Goal: Task Accomplishment & Management: Manage account settings

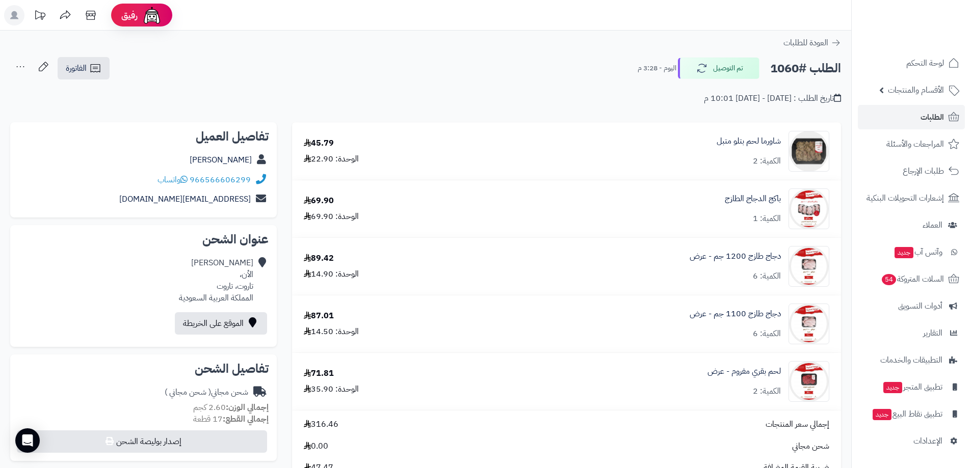
scroll to position [548, 0]
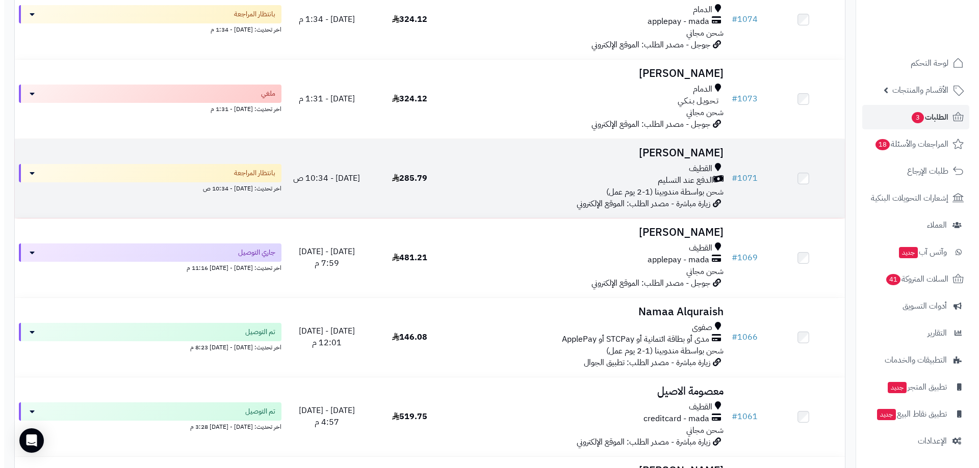
scroll to position [204, 0]
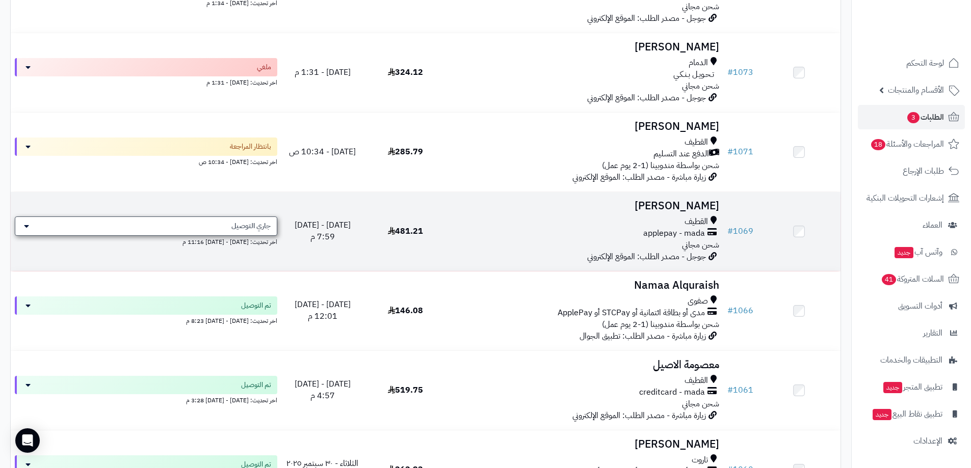
click at [239, 227] on span "جاري التوصيل" at bounding box center [250, 226] width 39 height 10
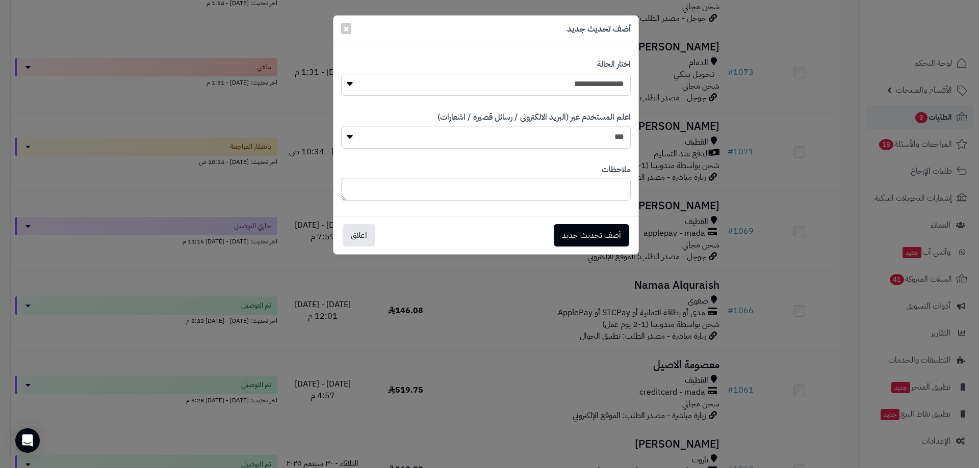
click at [591, 84] on select "**********" at bounding box center [486, 84] width 290 height 23
select select "**"
click at [341, 73] on select "**********" at bounding box center [486, 84] width 290 height 23
click at [597, 138] on select "*** **" at bounding box center [486, 137] width 290 height 23
select select "*"
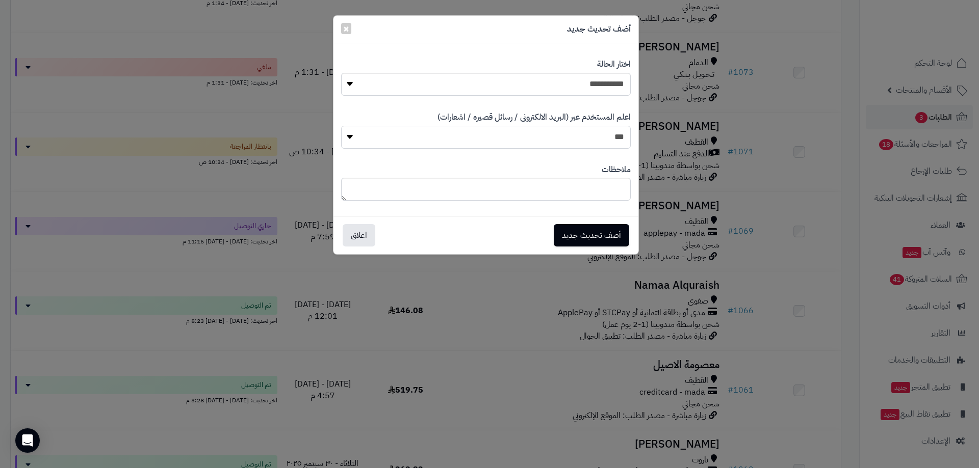
click at [341, 126] on select "*** **" at bounding box center [486, 137] width 290 height 23
click at [605, 237] on button "أضف تحديث جديد" at bounding box center [591, 235] width 75 height 22
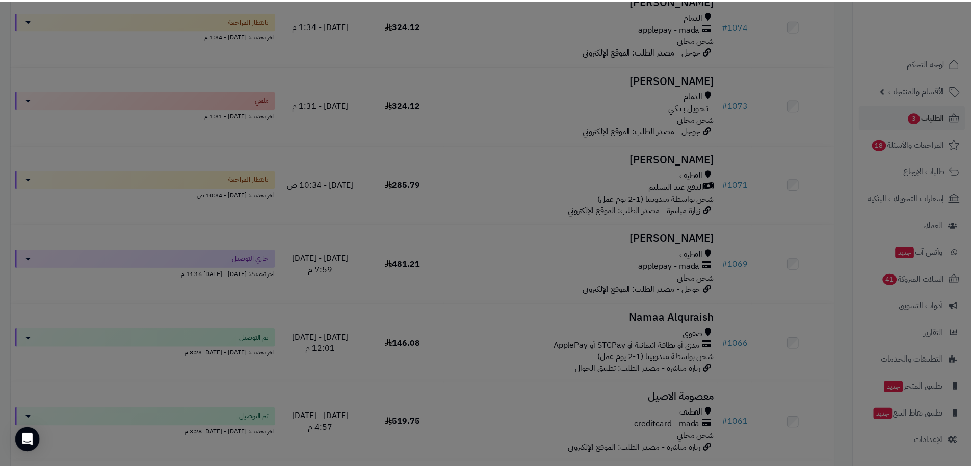
scroll to position [237, 0]
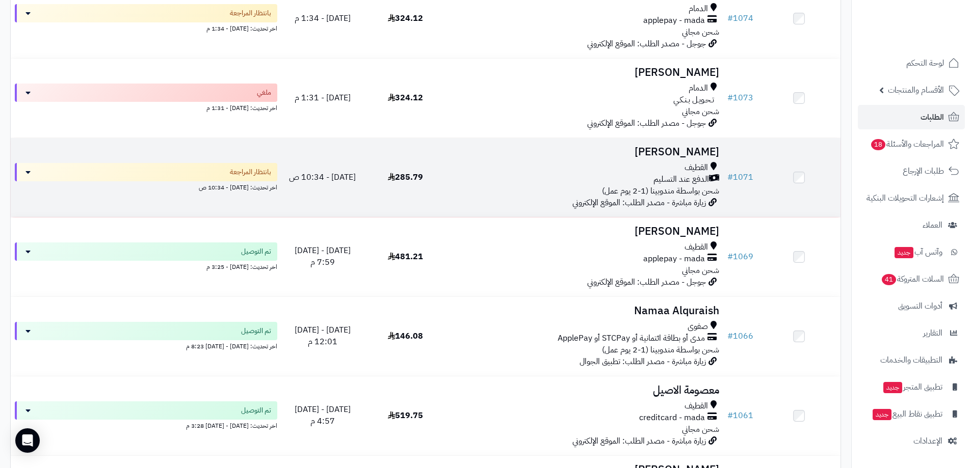
scroll to position [153, 0]
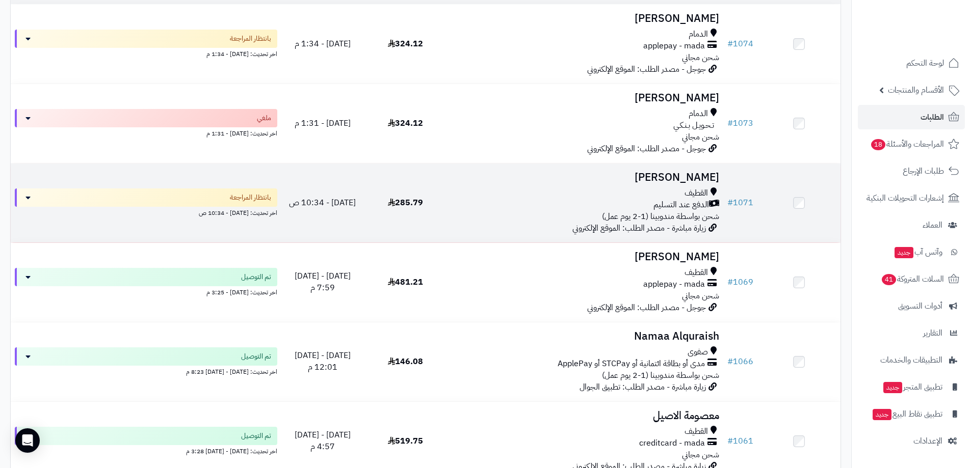
click at [437, 209] on td "285.79" at bounding box center [405, 203] width 83 height 79
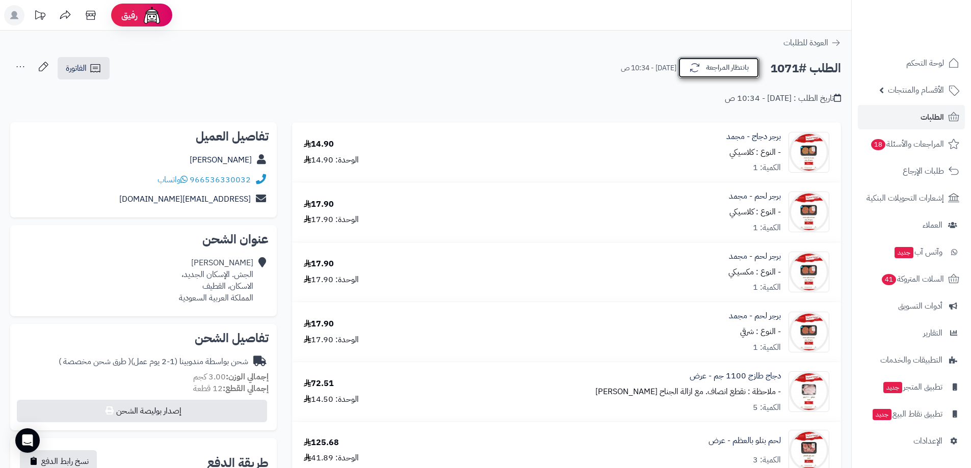
click at [707, 66] on button "بانتظار المراجعة" at bounding box center [719, 67] width 82 height 21
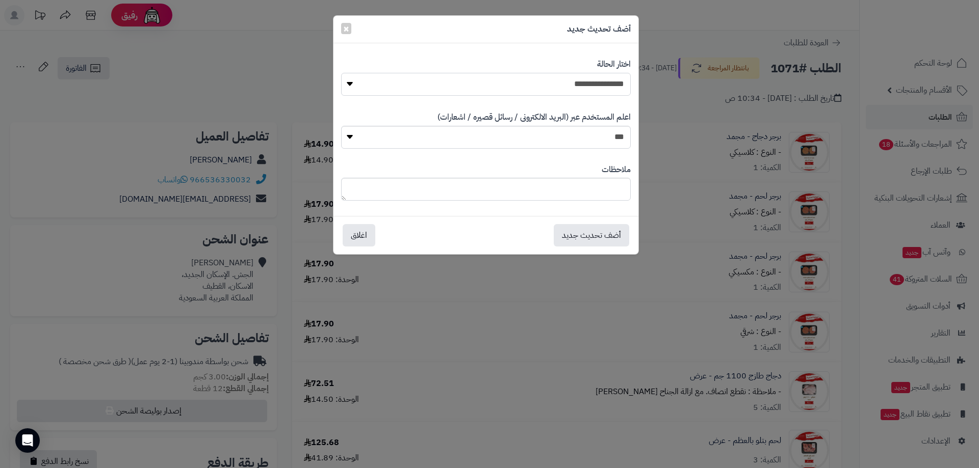
click at [566, 86] on select "**********" at bounding box center [486, 84] width 290 height 23
select select "*"
click at [341, 73] on select "**********" at bounding box center [486, 84] width 290 height 23
click at [580, 237] on button "أضف تحديث جديد" at bounding box center [591, 235] width 75 height 22
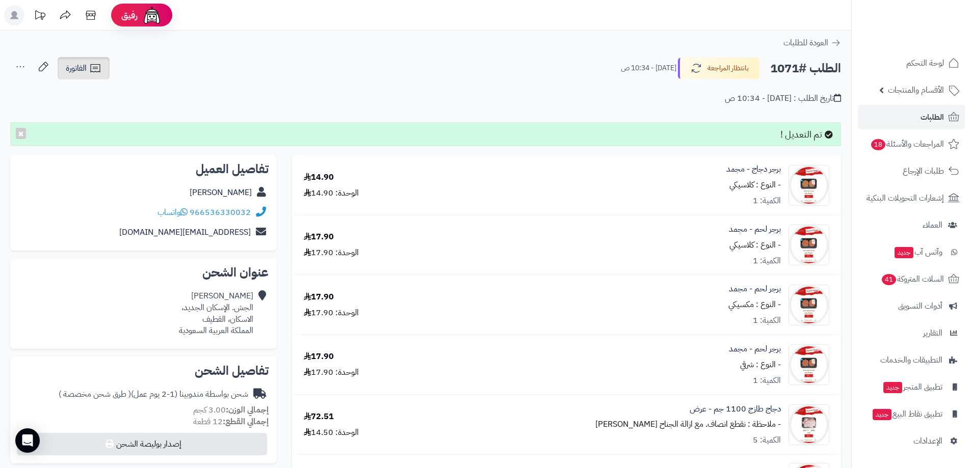
click at [90, 65] on icon at bounding box center [95, 68] width 12 height 12
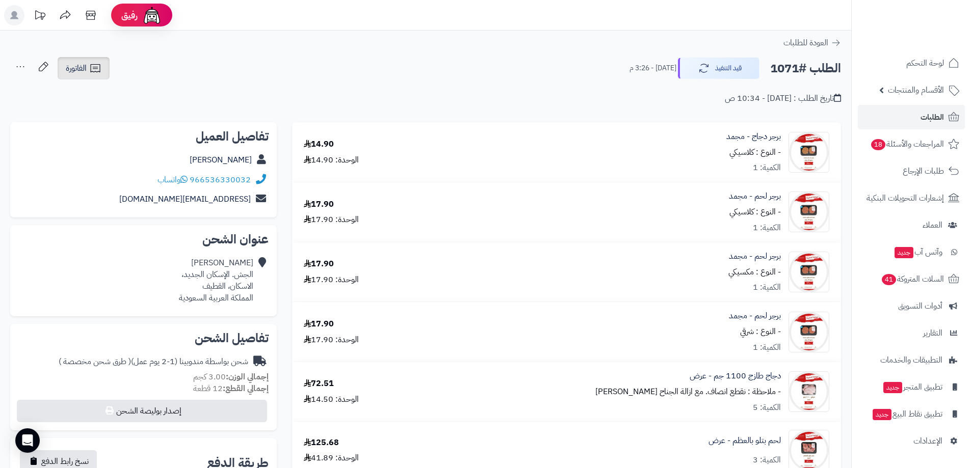
click at [86, 64] on span "الفاتورة" at bounding box center [76, 68] width 21 height 12
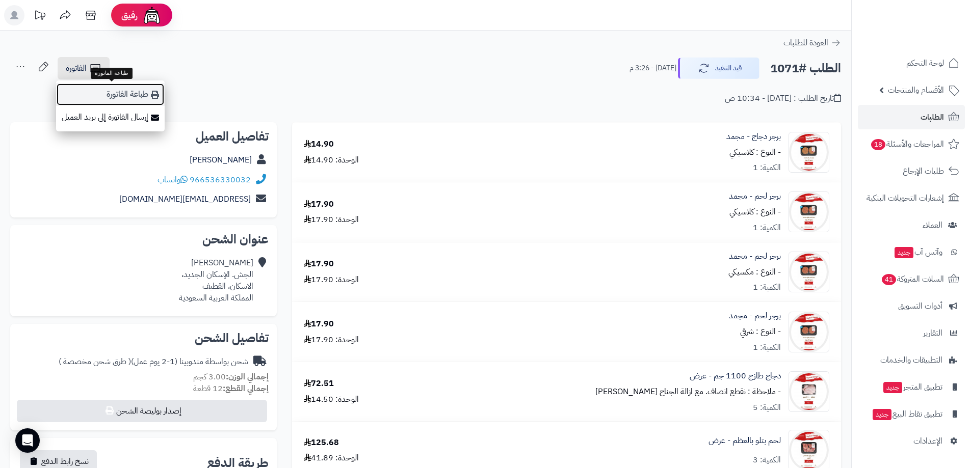
click at [125, 97] on link "طباعة الفاتورة" at bounding box center [110, 94] width 109 height 23
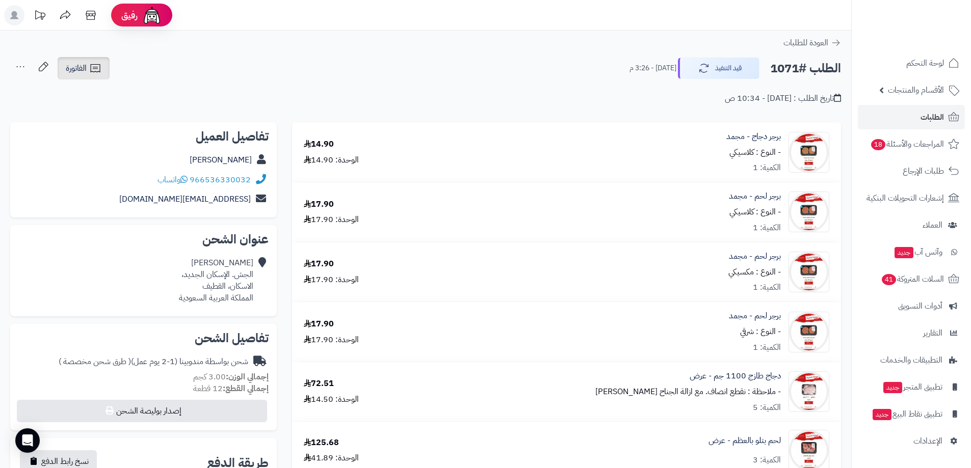
click at [73, 61] on link "الفاتورة" at bounding box center [84, 68] width 52 height 22
click at [217, 67] on div "الطلب #1071 قيد التنفيذ اليوم - 3:26 م الفاتورة طباعة الفاتورة إرسال الفاتورة إ…" at bounding box center [425, 69] width 831 height 24
click at [888, 146] on span "المراجعات والأسئلة 18" at bounding box center [907, 144] width 73 height 14
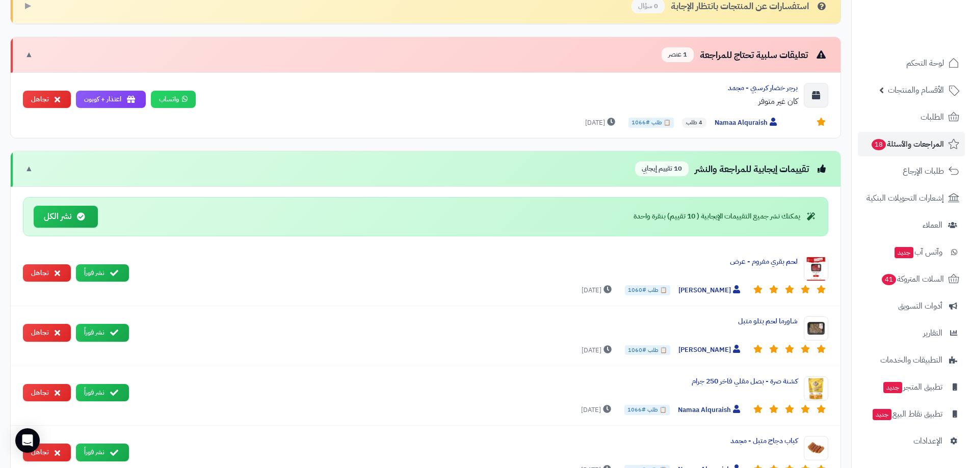
scroll to position [194, 0]
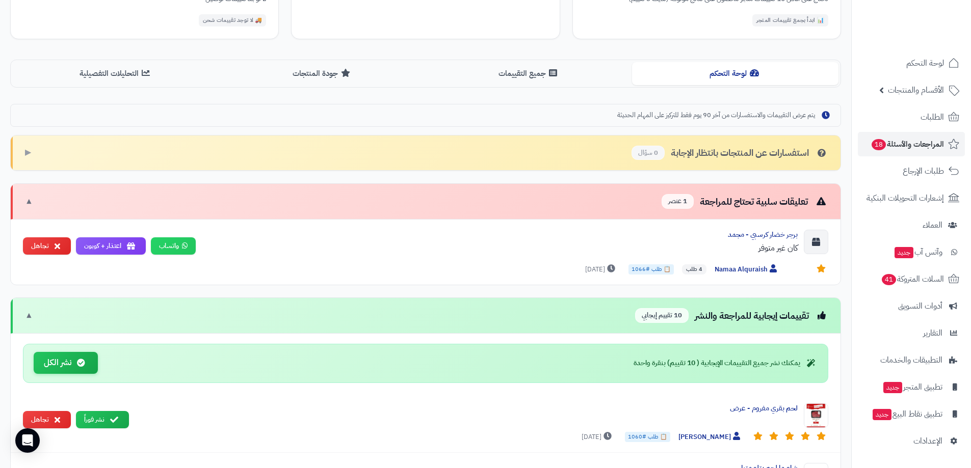
click at [82, 363] on icon at bounding box center [81, 363] width 8 height 8
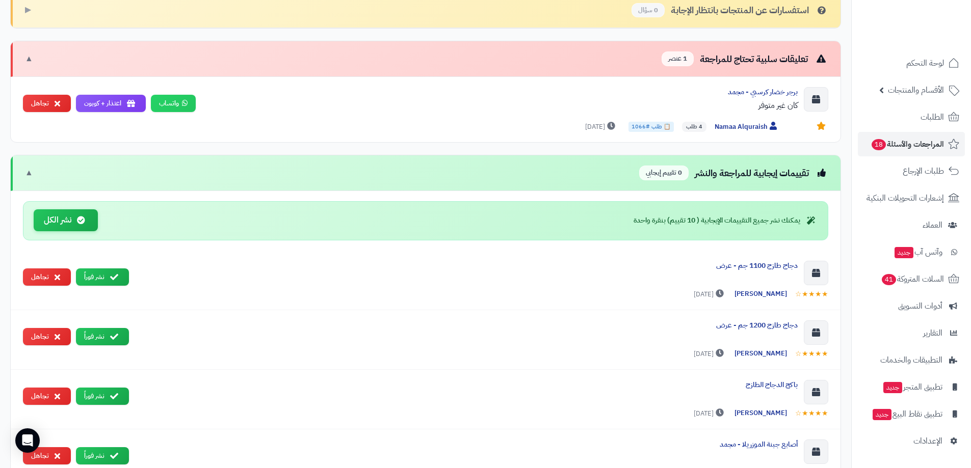
scroll to position [362, 0]
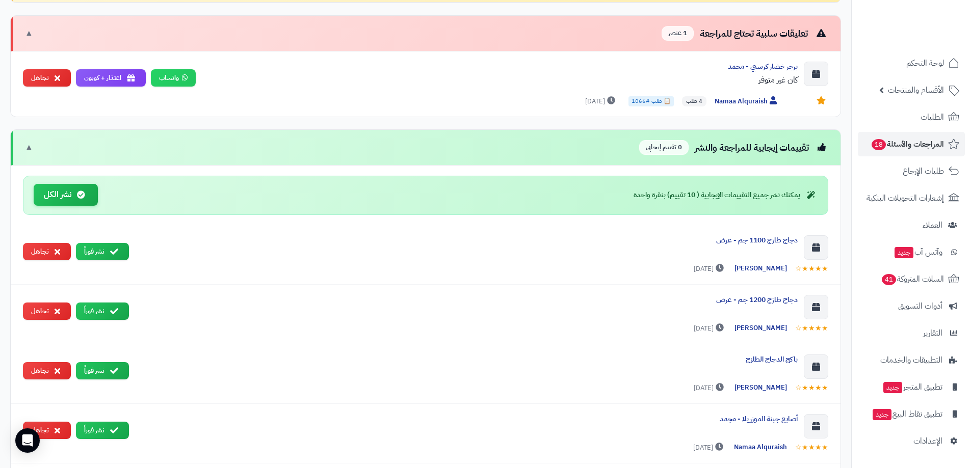
click at [84, 191] on icon at bounding box center [81, 195] width 8 height 8
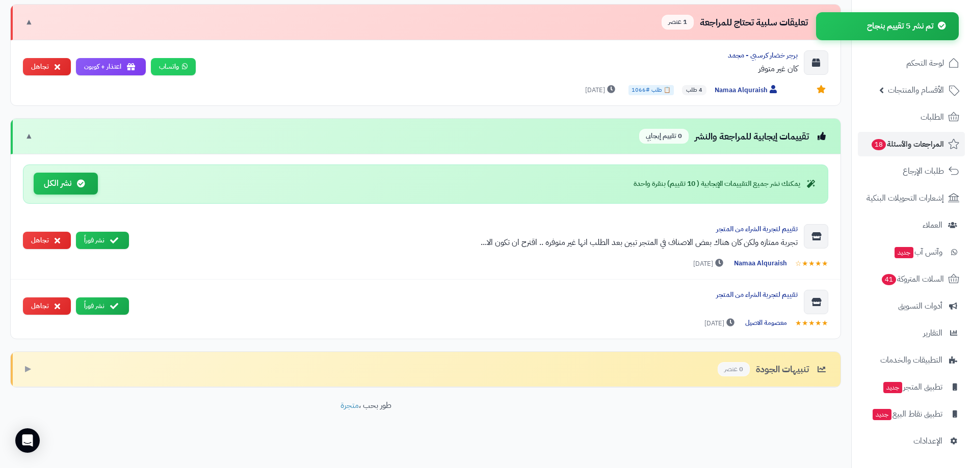
scroll to position [377, 0]
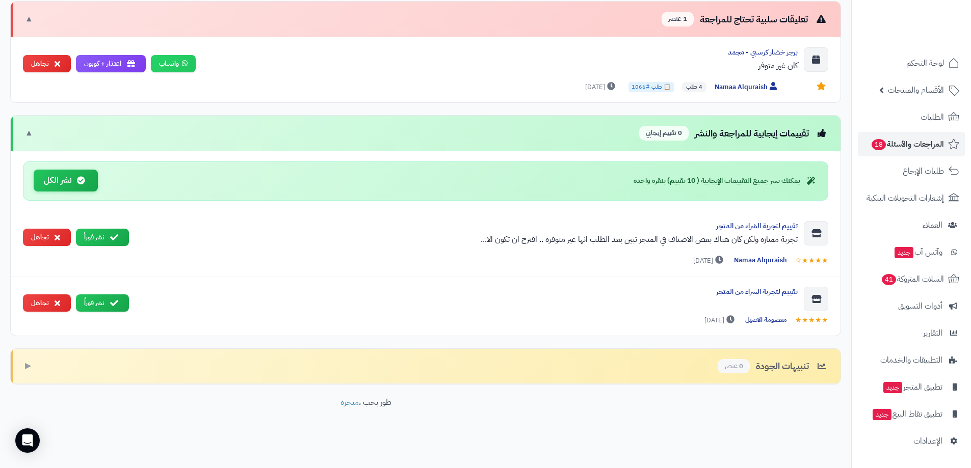
click at [91, 185] on button "نشر الكل" at bounding box center [66, 181] width 64 height 22
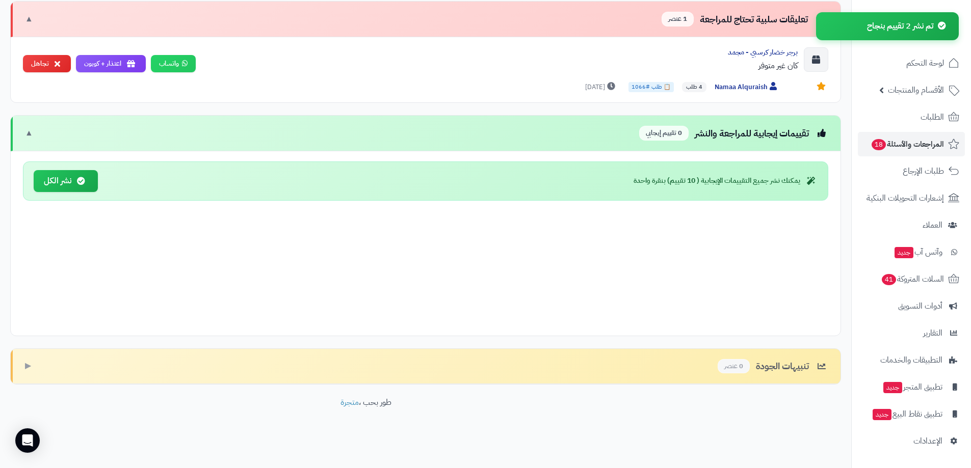
scroll to position [252, 0]
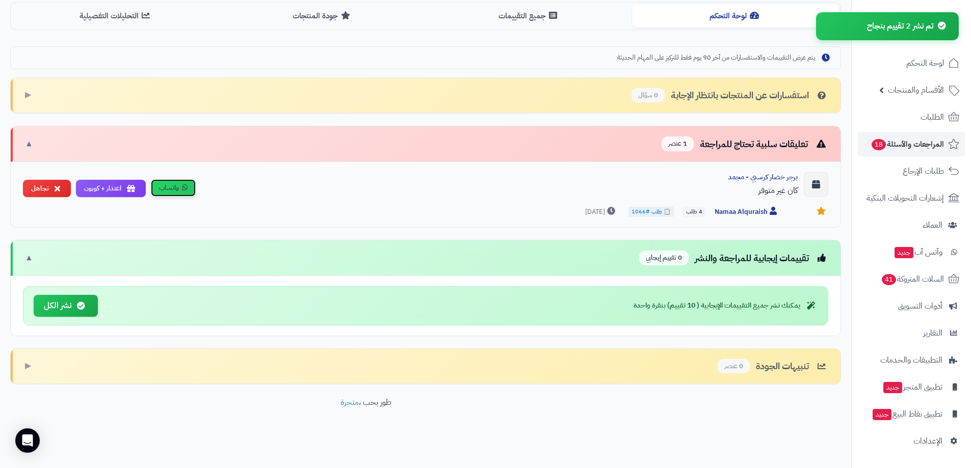
click at [166, 186] on link "واتساب" at bounding box center [173, 188] width 45 height 18
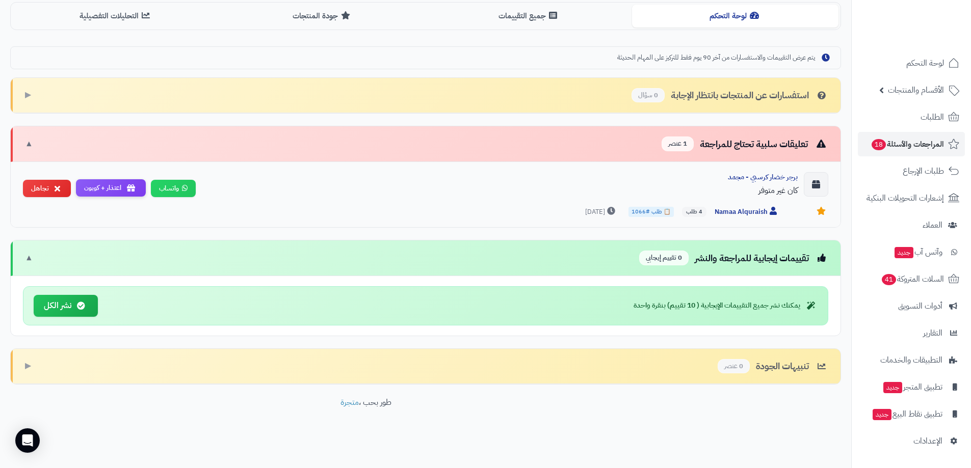
click at [105, 182] on button "اعتذار + كوبون" at bounding box center [111, 188] width 70 height 18
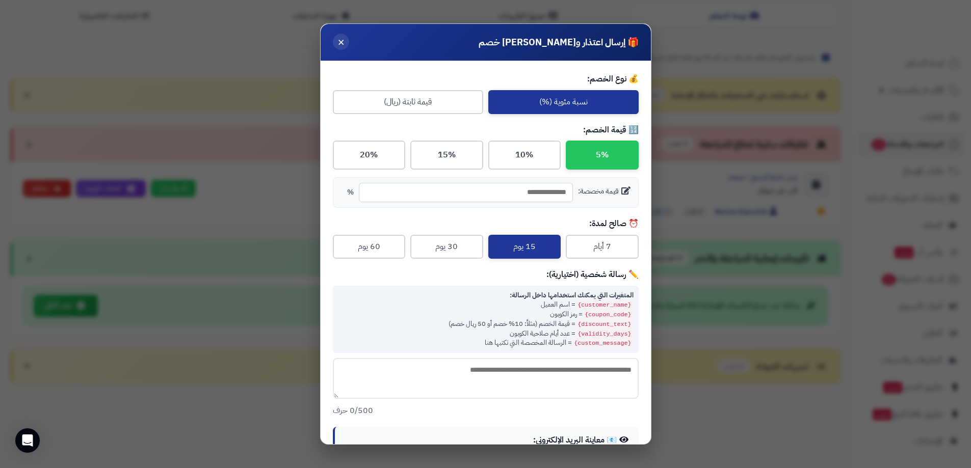
click at [345, 44] on span "×" at bounding box center [340, 41] width 7 height 17
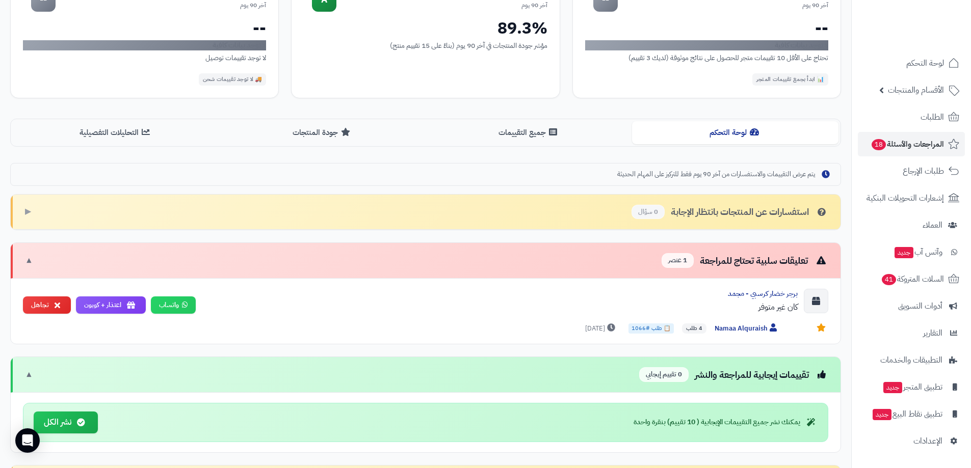
scroll to position [99, 0]
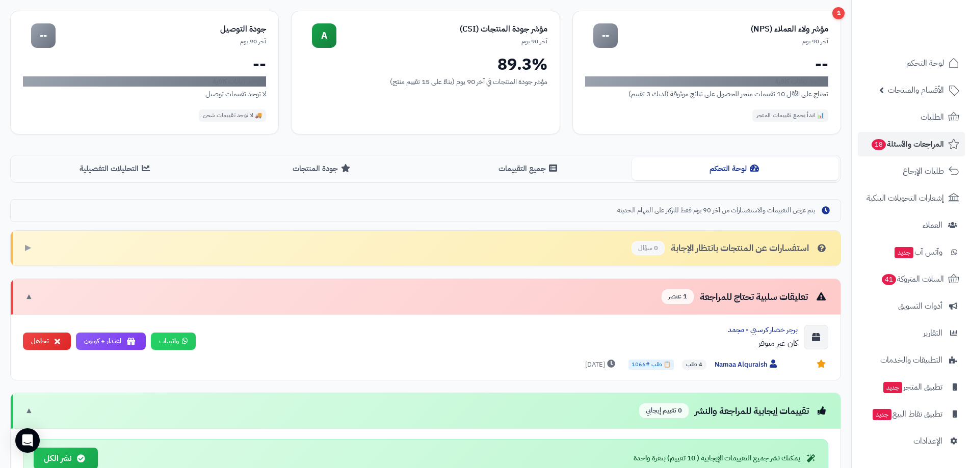
click at [680, 291] on span "1 عنصر" at bounding box center [678, 297] width 32 height 15
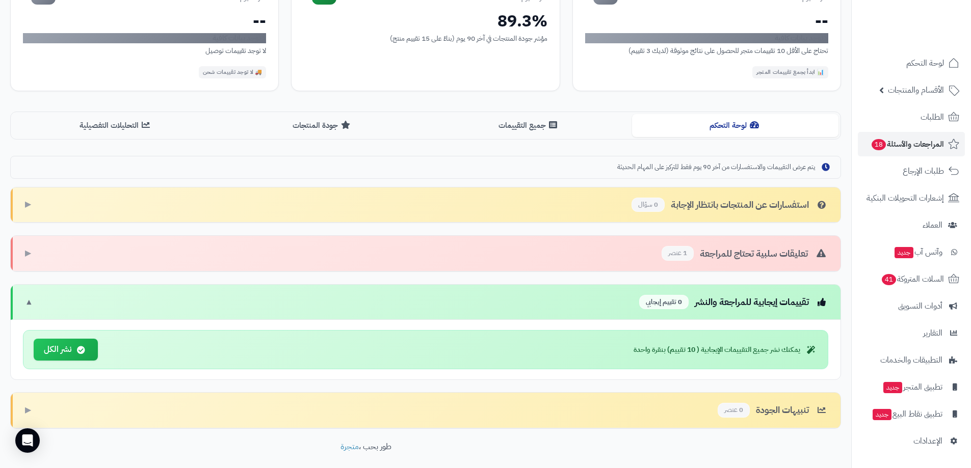
scroll to position [187, 0]
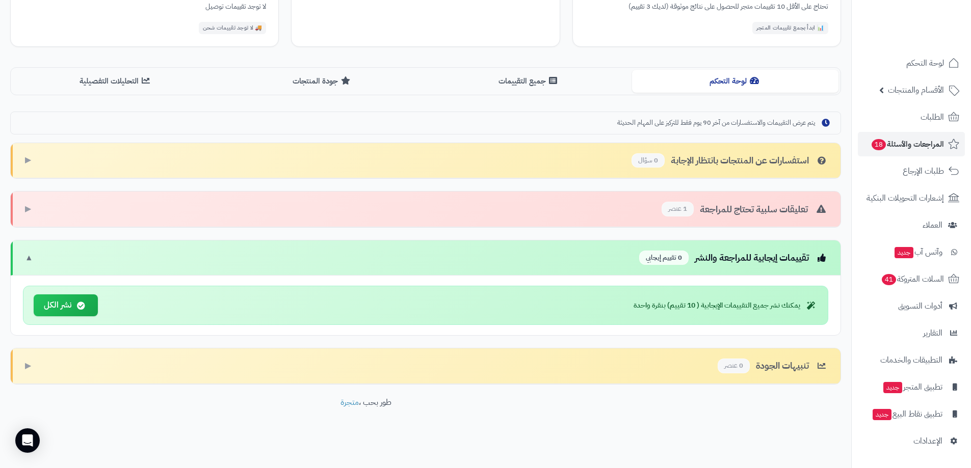
click at [693, 212] on span "1 عنصر" at bounding box center [678, 209] width 32 height 15
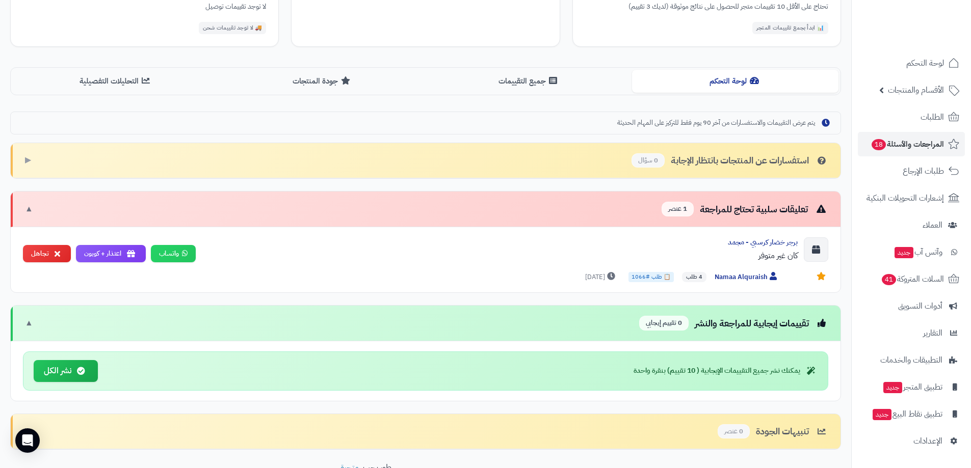
click at [120, 211] on div "تعليقات سلبية تحتاج للمراجعة 1 عنصر ▼" at bounding box center [426, 210] width 830 height 36
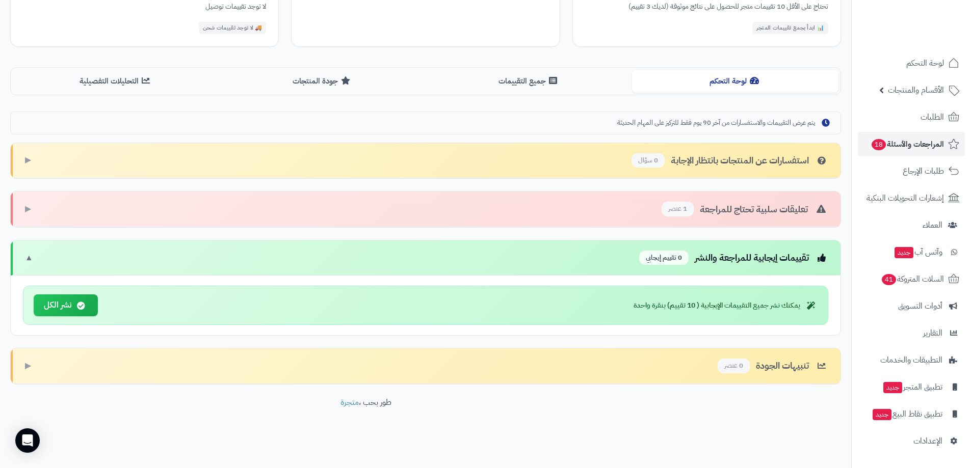
click at [76, 214] on div "تعليقات سلبية تحتاج للمراجعة 1 عنصر ▶" at bounding box center [426, 210] width 830 height 36
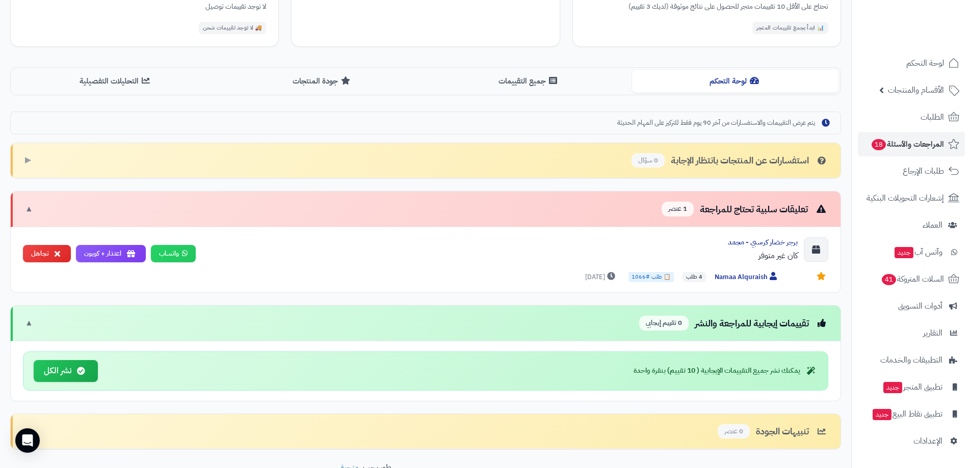
click at [53, 167] on div "استفسارات عن المنتجات بانتظار الإجابة 0 سؤال ▶" at bounding box center [426, 161] width 830 height 36
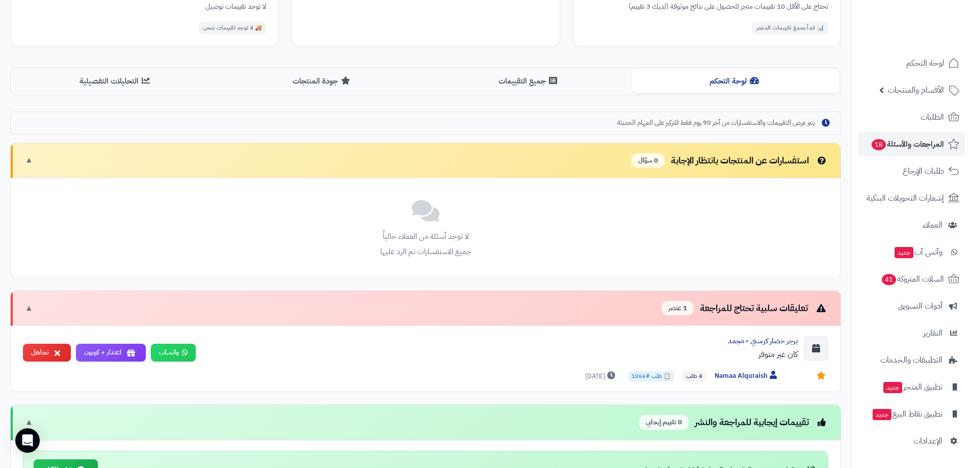
click at [53, 167] on div "استفسارات عن المنتجات بانتظار الإجابة 0 سؤال ▼" at bounding box center [426, 161] width 830 height 36
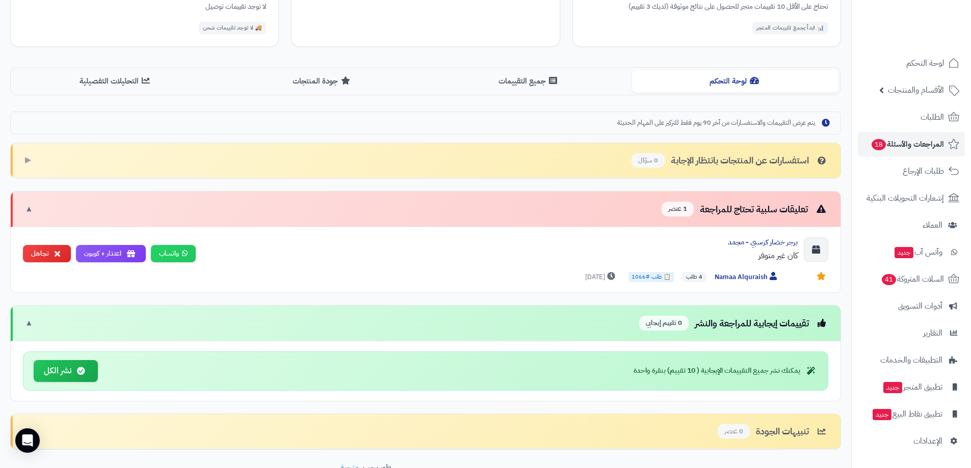
click at [56, 209] on div "تعليقات سلبية تحتاج للمراجعة 1 عنصر ▼" at bounding box center [426, 210] width 830 height 36
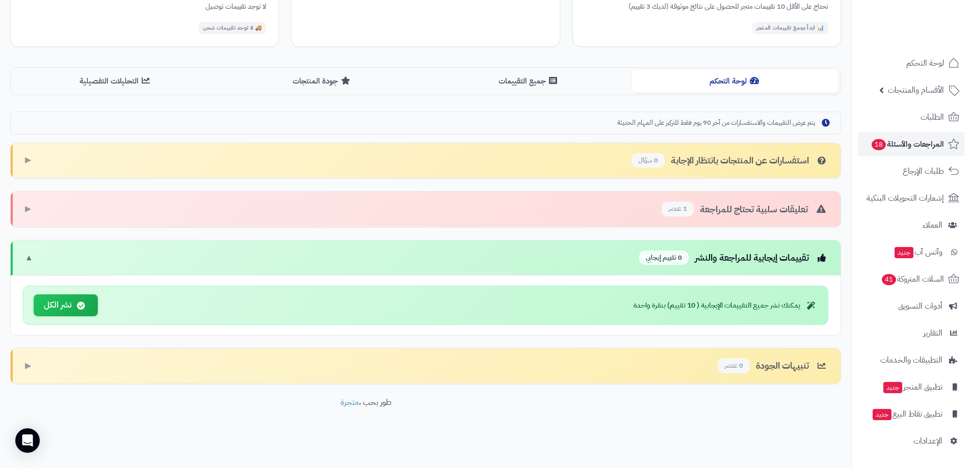
click at [34, 255] on div "تقييمات إيجابية للمراجعة والنشر 0 تقييم إيجابي ▼" at bounding box center [426, 259] width 830 height 36
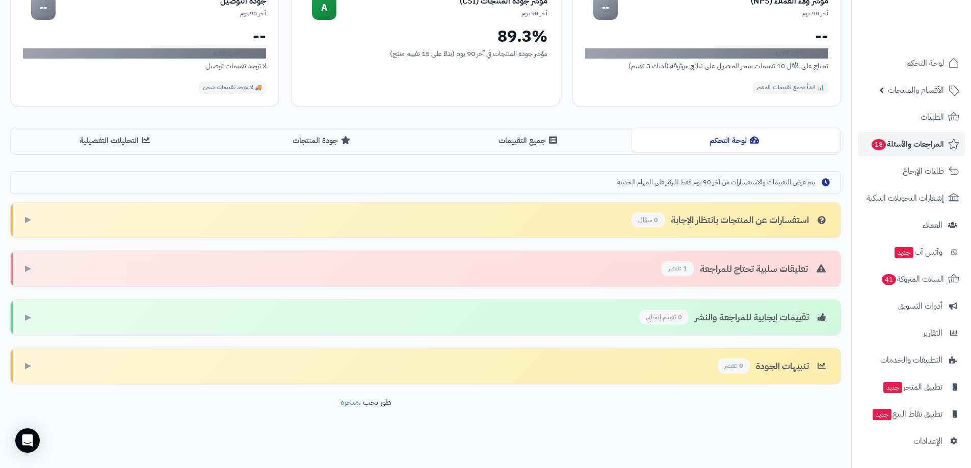
click at [43, 367] on div "تنبيهات الجودة 0 عنصر ▶" at bounding box center [426, 367] width 830 height 36
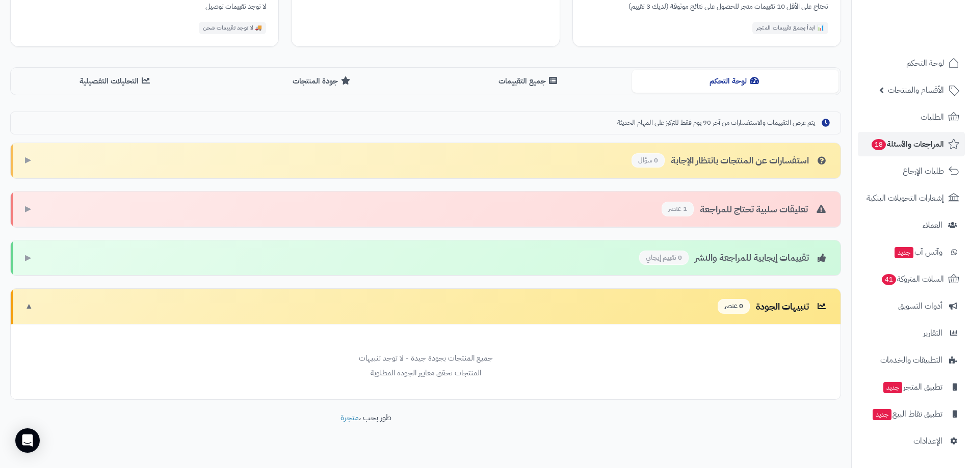
click at [34, 307] on div "تنبيهات الجودة 0 عنصر ▼" at bounding box center [426, 307] width 830 height 36
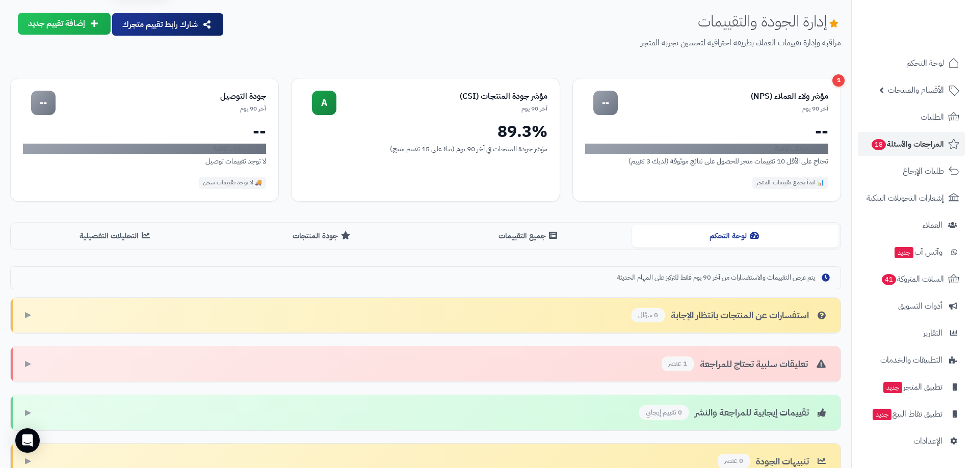
scroll to position [0, 0]
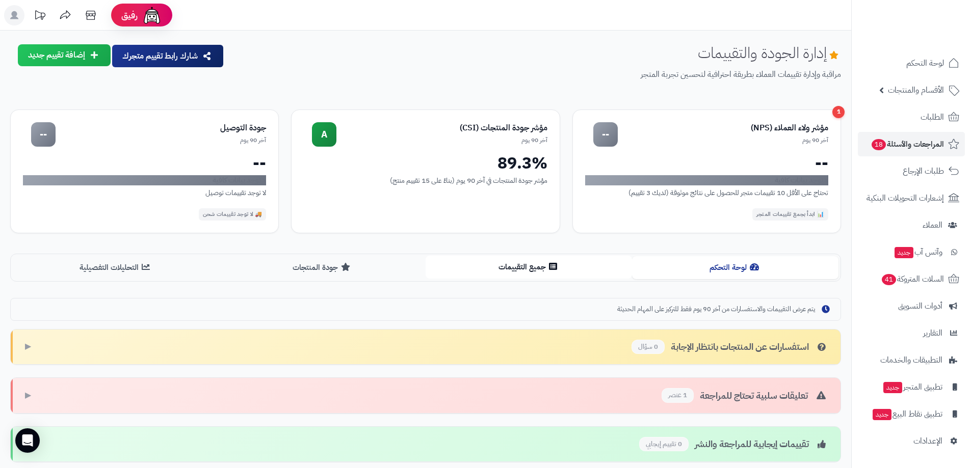
click at [515, 269] on button "جميع التقييمات" at bounding box center [529, 267] width 206 height 23
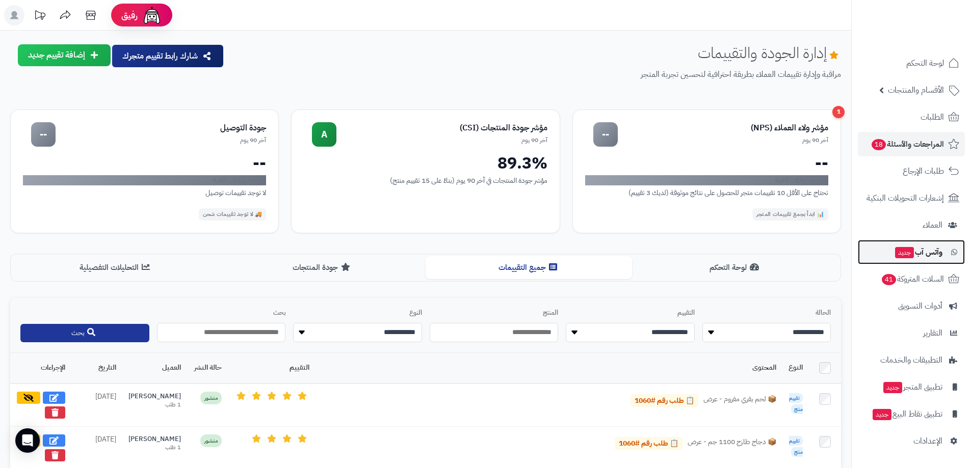
click at [911, 255] on span "جديد" at bounding box center [904, 252] width 19 height 11
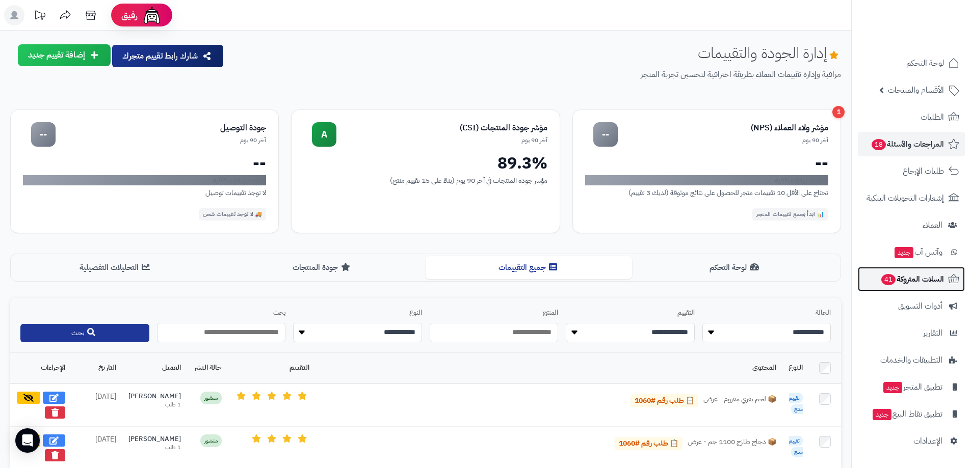
click at [909, 278] on span "السلات المتروكة 41" at bounding box center [912, 279] width 64 height 14
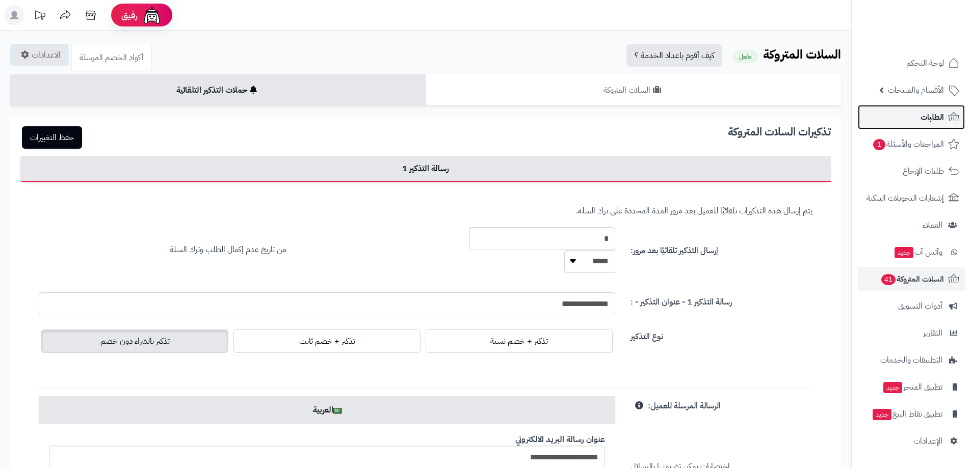
click at [932, 118] on span "الطلبات" at bounding box center [932, 117] width 23 height 14
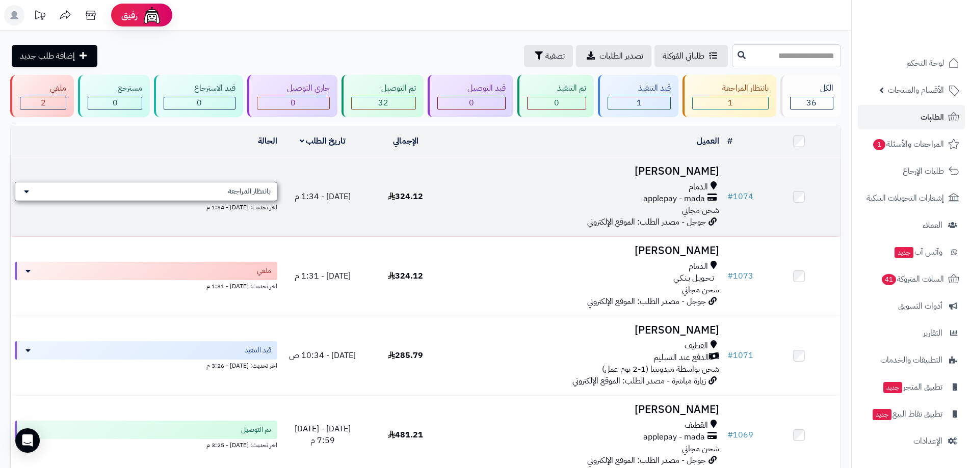
click at [245, 197] on div "بانتظار المراجعة" at bounding box center [146, 191] width 263 height 19
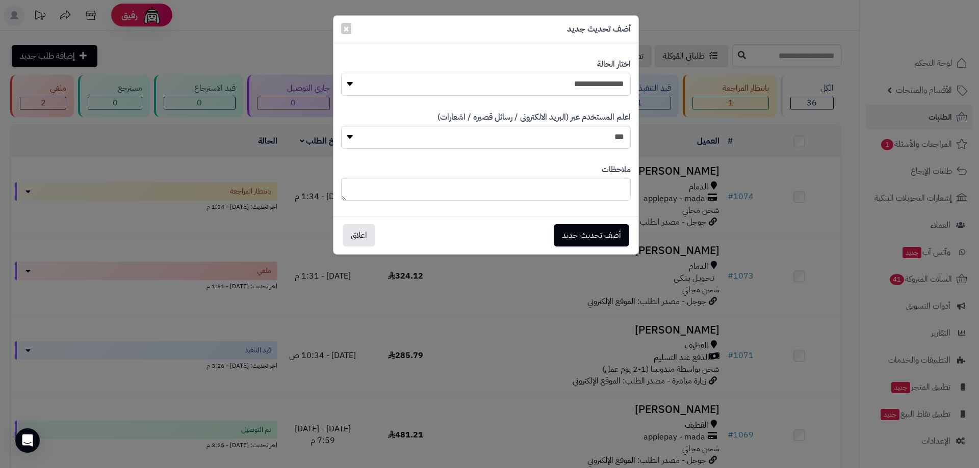
click at [621, 88] on select "**********" at bounding box center [486, 84] width 290 height 23
select select "*"
click at [341, 73] on select "**********" at bounding box center [486, 84] width 290 height 23
click at [604, 242] on button "أضف تحديث جديد" at bounding box center [591, 235] width 75 height 22
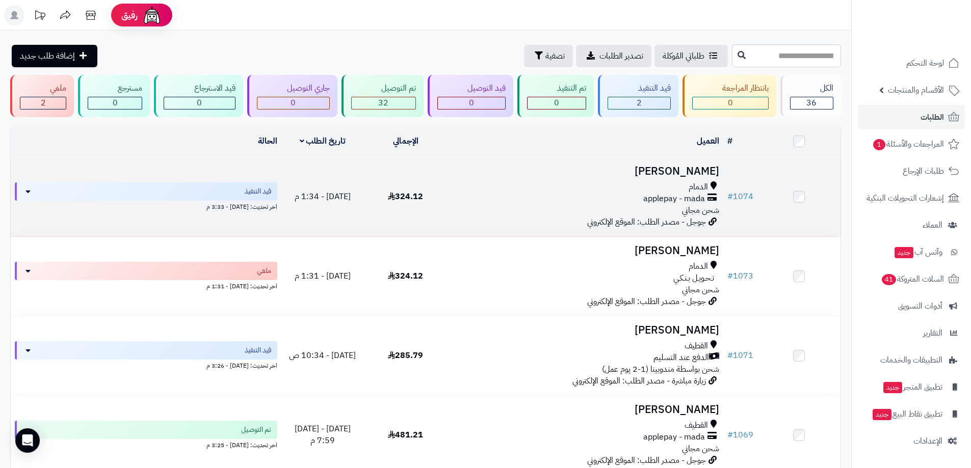
click at [489, 207] on div "الدمام applepay - mada شحن مجاني" at bounding box center [585, 198] width 268 height 35
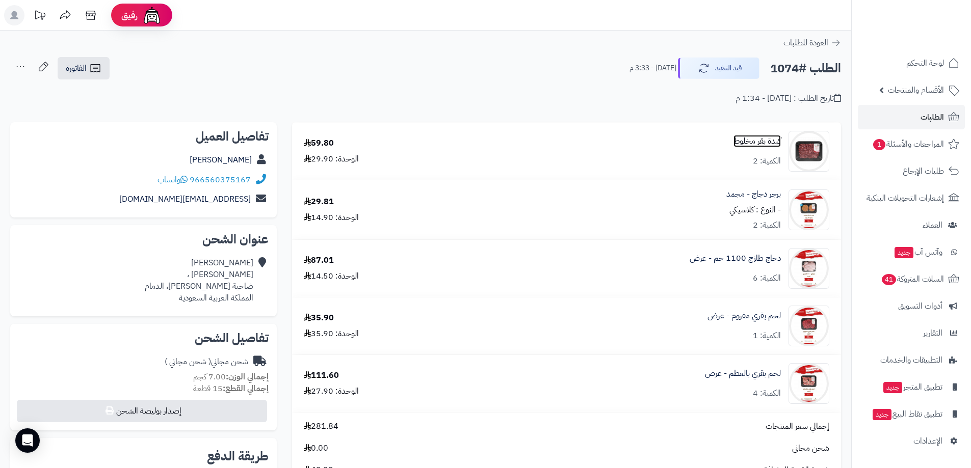
click at [768, 143] on link "كبدة بقر مخلوط" at bounding box center [756, 142] width 47 height 12
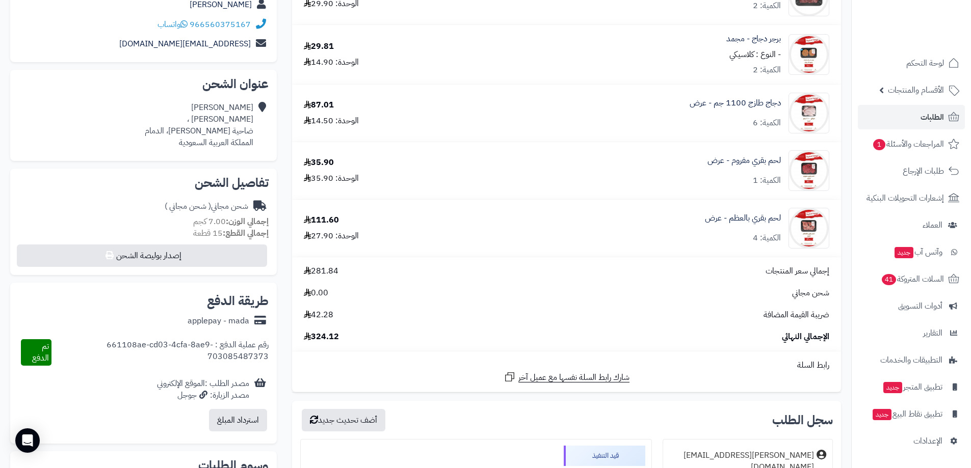
scroll to position [51, 0]
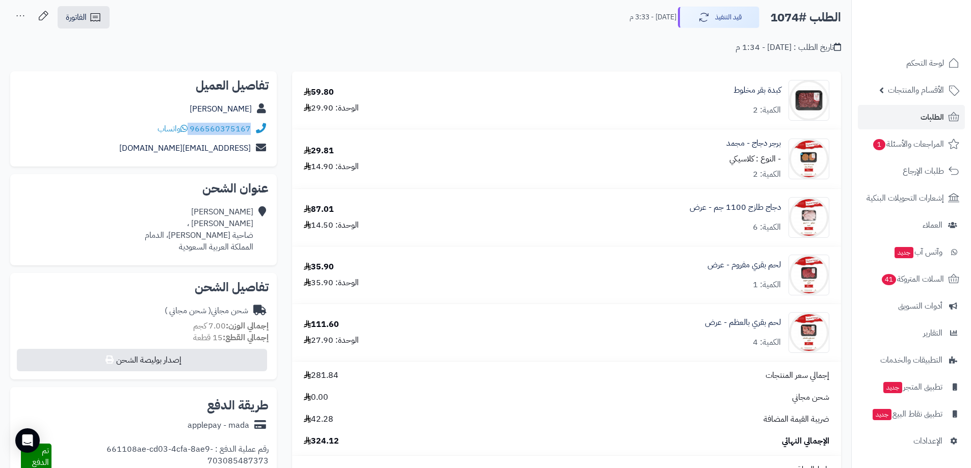
drag, startPoint x: 249, startPoint y: 138, endPoint x: 189, endPoint y: 133, distance: 60.9
click at [189, 133] on div "966560375167 واتساب" at bounding box center [143, 129] width 250 height 20
copy div "966560375167"
click at [923, 117] on span "الطلبات" at bounding box center [932, 117] width 23 height 14
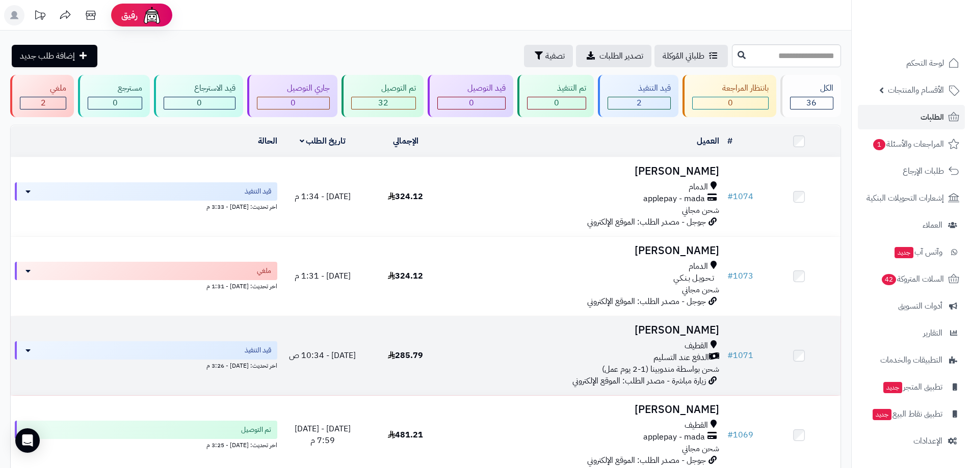
click at [509, 347] on div "القطيف" at bounding box center [585, 346] width 268 height 12
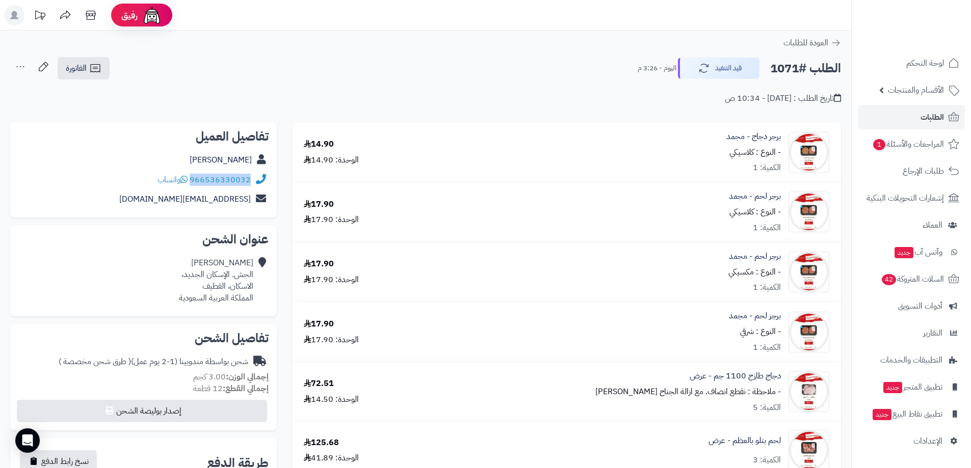
drag, startPoint x: 252, startPoint y: 188, endPoint x: 193, endPoint y: 184, distance: 58.7
click at [193, 184] on div "966536330032 واتساب" at bounding box center [143, 180] width 250 height 20
copy link "966536330032"
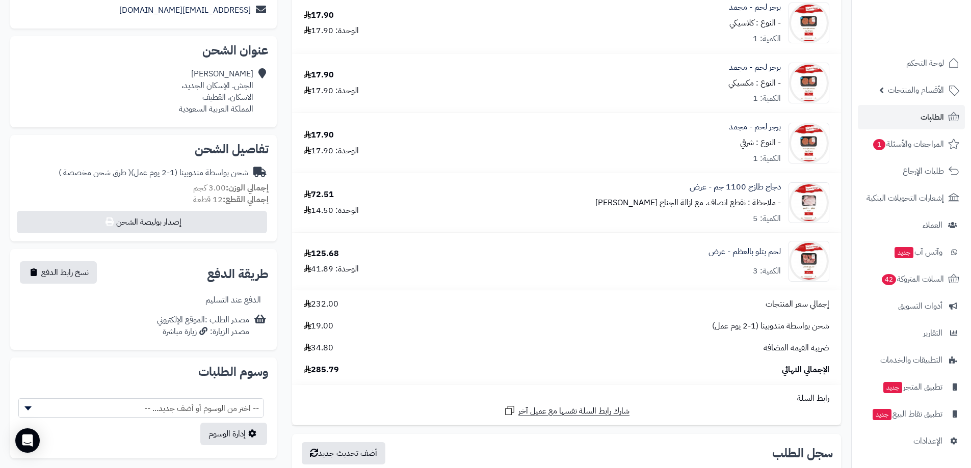
scroll to position [204, 0]
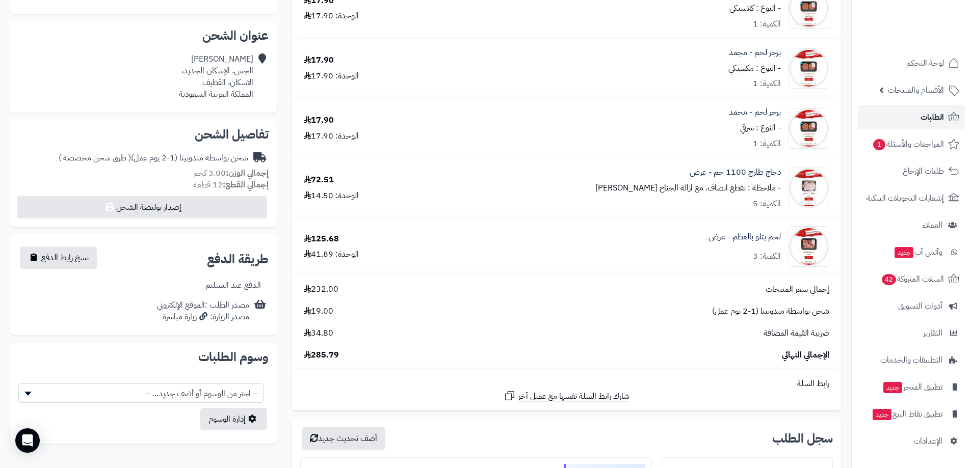
click at [925, 119] on span "الطلبات" at bounding box center [932, 117] width 23 height 14
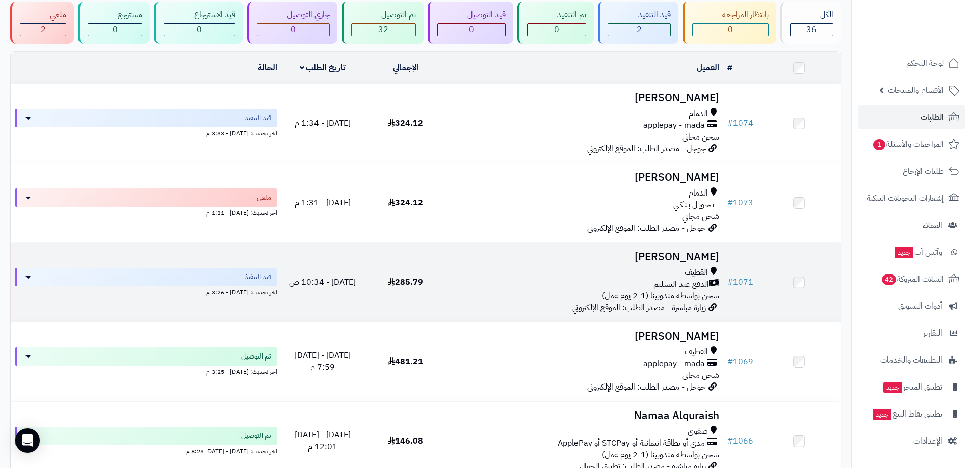
scroll to position [102, 0]
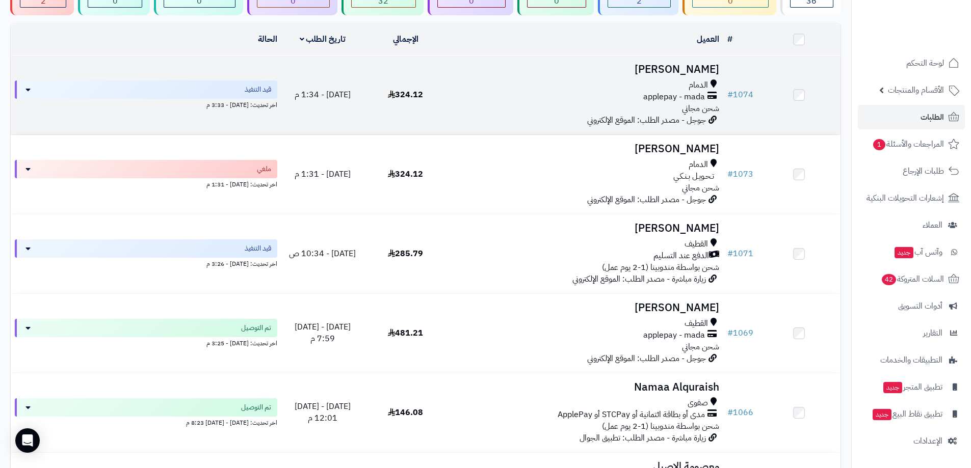
click at [644, 83] on div "الدمام" at bounding box center [585, 86] width 268 height 12
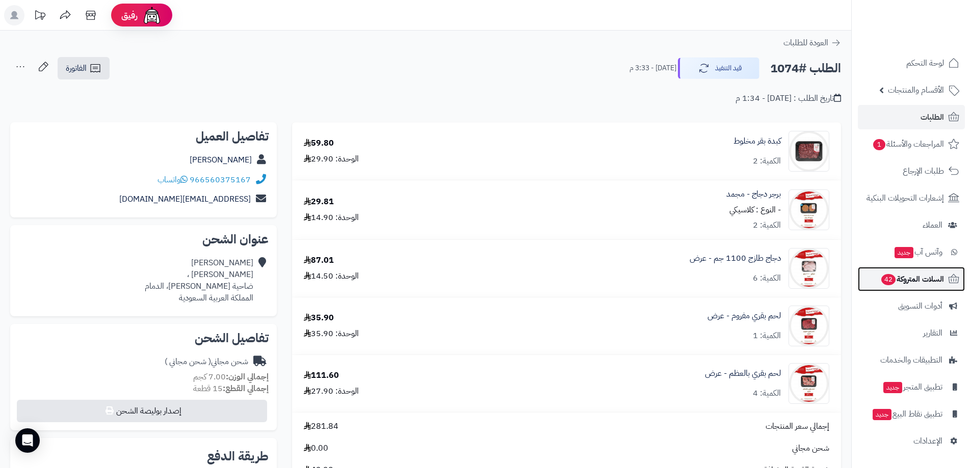
click at [912, 279] on span "السلات المتروكة 42" at bounding box center [912, 279] width 64 height 14
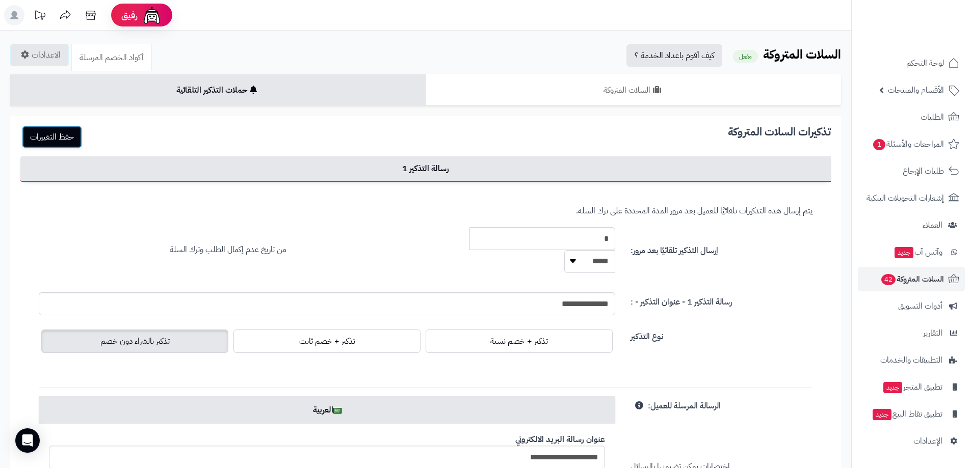
click at [63, 134] on button "حفظ التغييرات" at bounding box center [52, 137] width 60 height 22
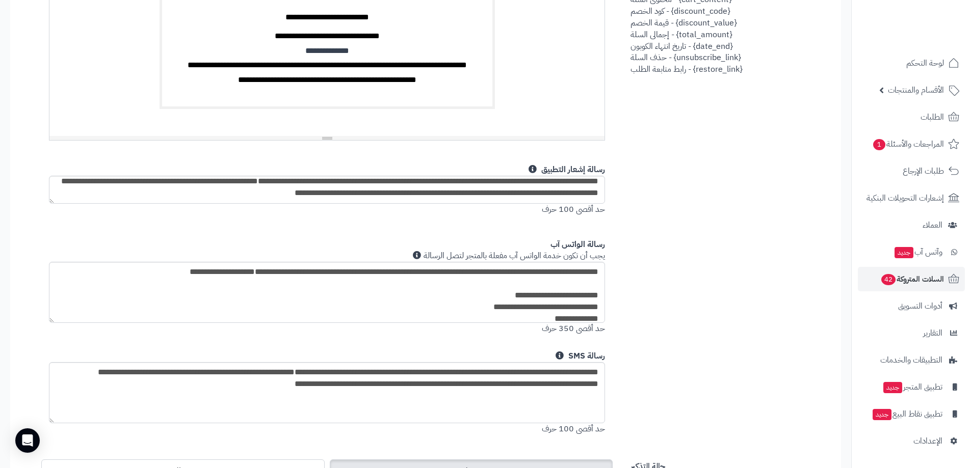
scroll to position [719, 0]
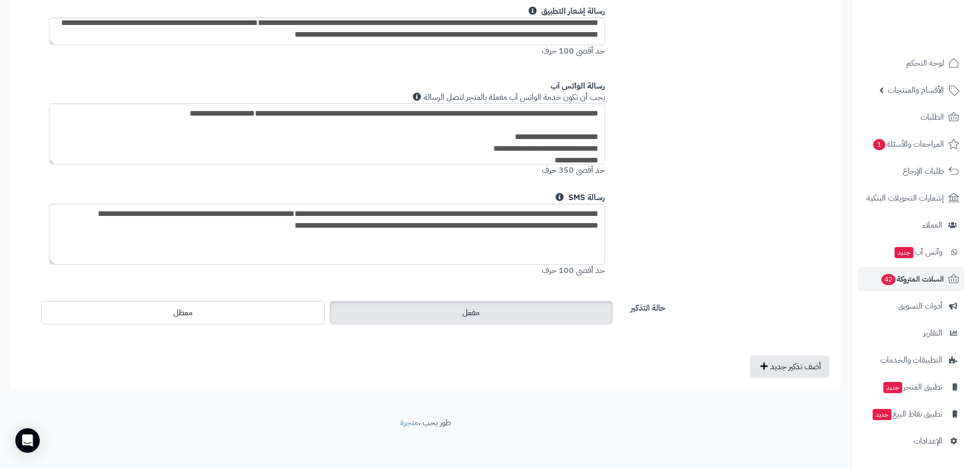
click at [464, 313] on span "مفعل" at bounding box center [470, 313] width 17 height 12
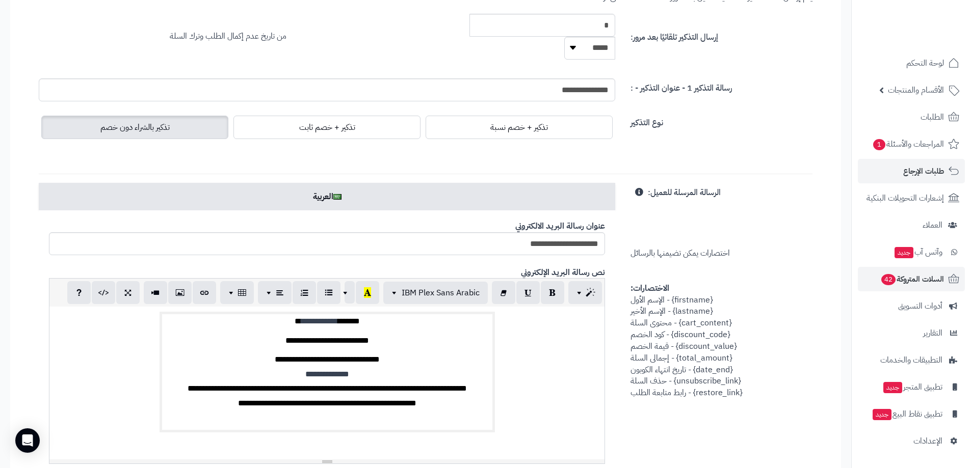
scroll to position [209, 0]
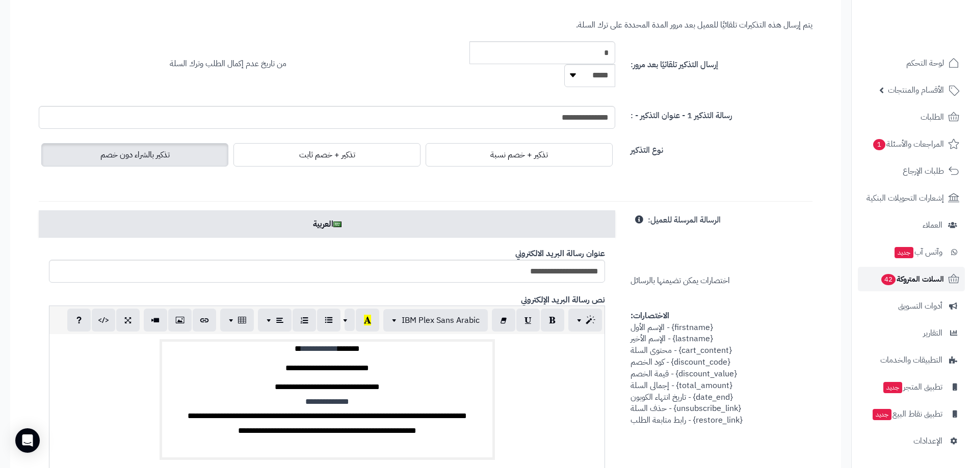
click at [912, 283] on span "السلات المتروكة 42" at bounding box center [912, 279] width 64 height 14
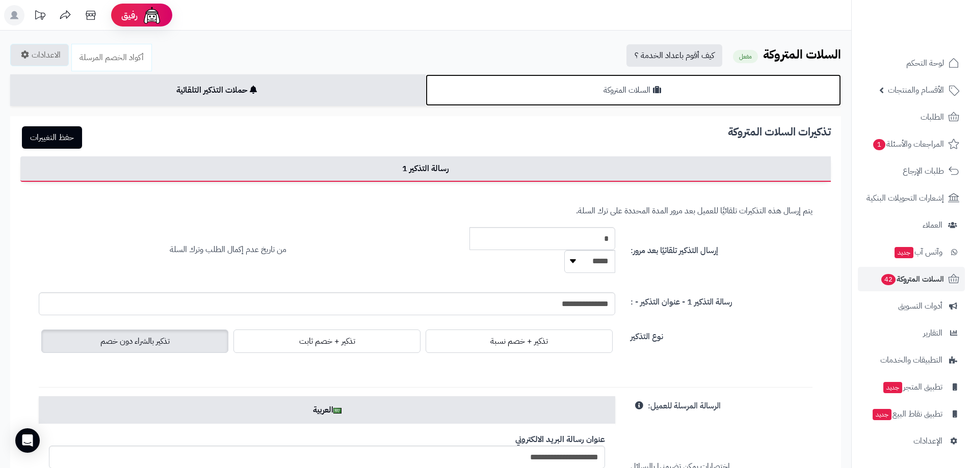
click at [685, 90] on link "السلات المتروكة" at bounding box center [633, 90] width 415 height 32
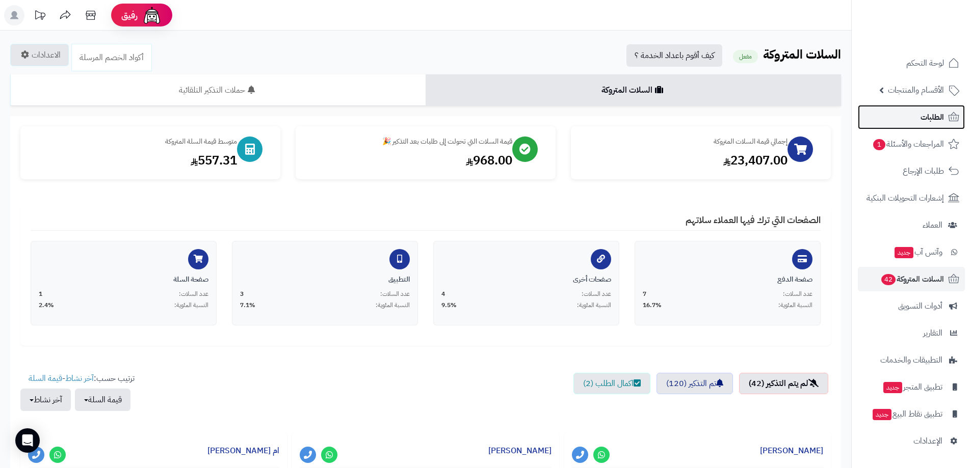
click at [894, 113] on link "الطلبات" at bounding box center [911, 117] width 107 height 24
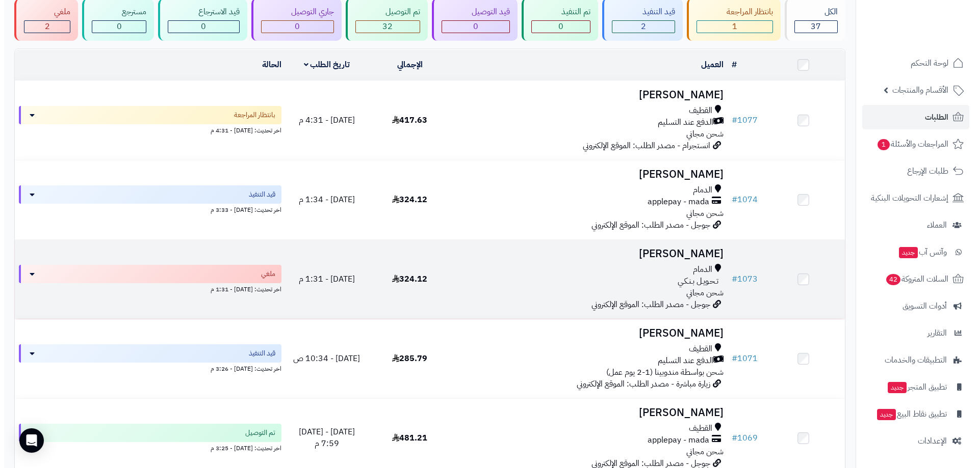
scroll to position [102, 0]
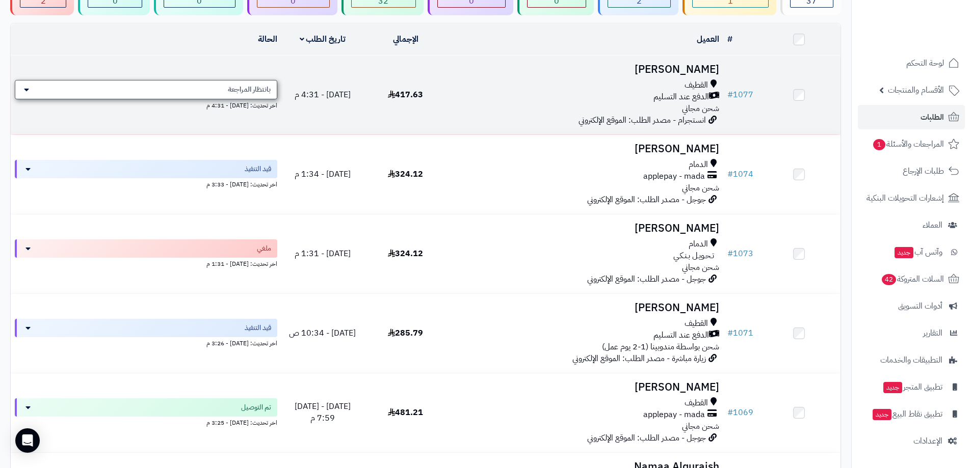
click at [255, 80] on div "بانتظار المراجعة" at bounding box center [146, 89] width 263 height 19
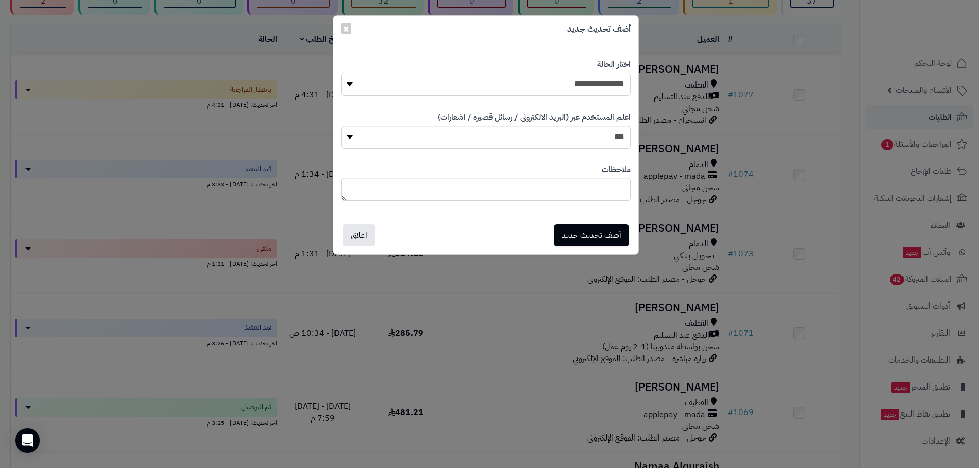
click at [577, 86] on select "**********" at bounding box center [486, 84] width 290 height 23
select select "*"
click at [341, 73] on select "**********" at bounding box center [486, 84] width 290 height 23
click at [593, 238] on button "أضف تحديث جديد" at bounding box center [591, 235] width 75 height 22
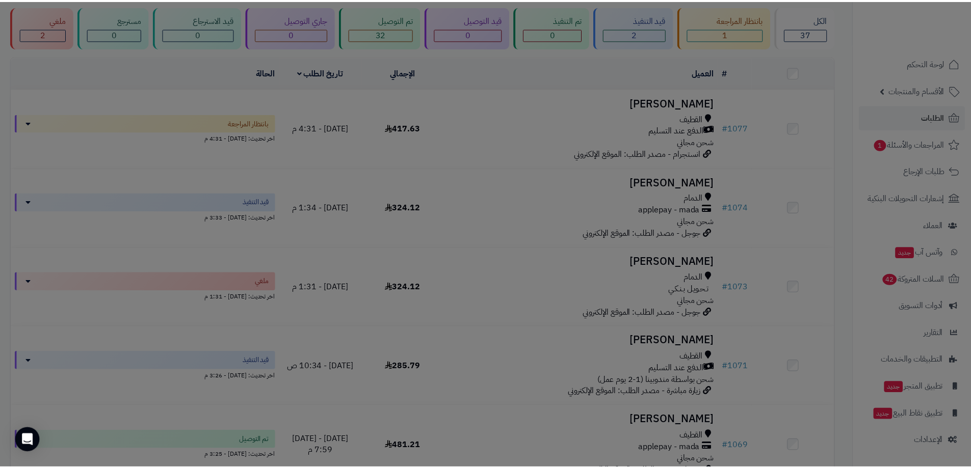
scroll to position [135, 0]
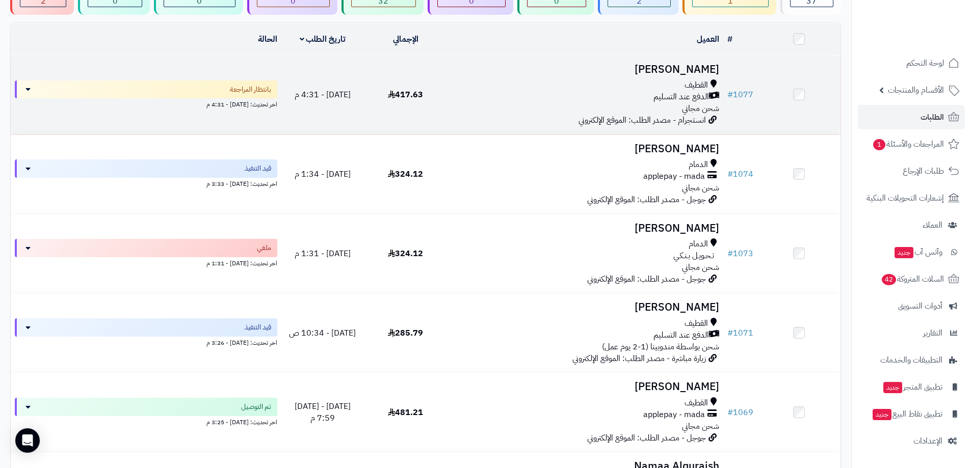
click at [639, 86] on div "القطيف" at bounding box center [585, 86] width 268 height 12
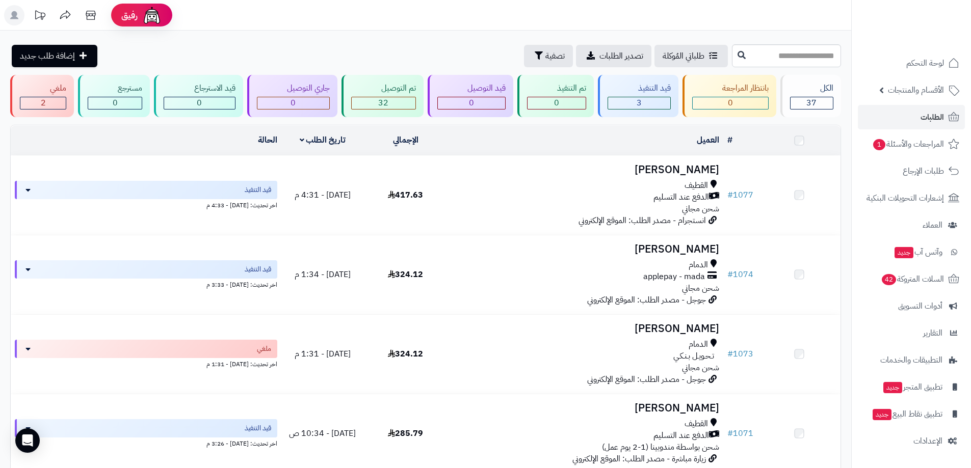
scroll to position [102, 0]
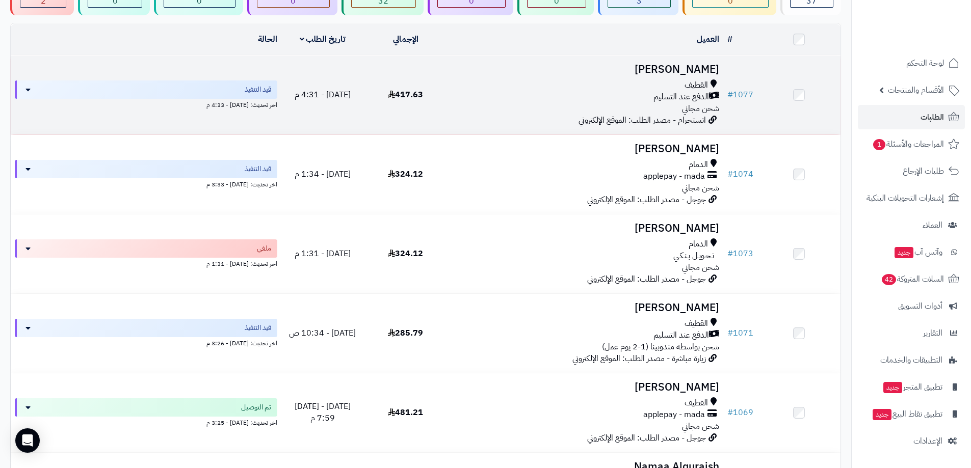
click at [609, 91] on div "الدفع عند التسليم" at bounding box center [585, 97] width 268 height 12
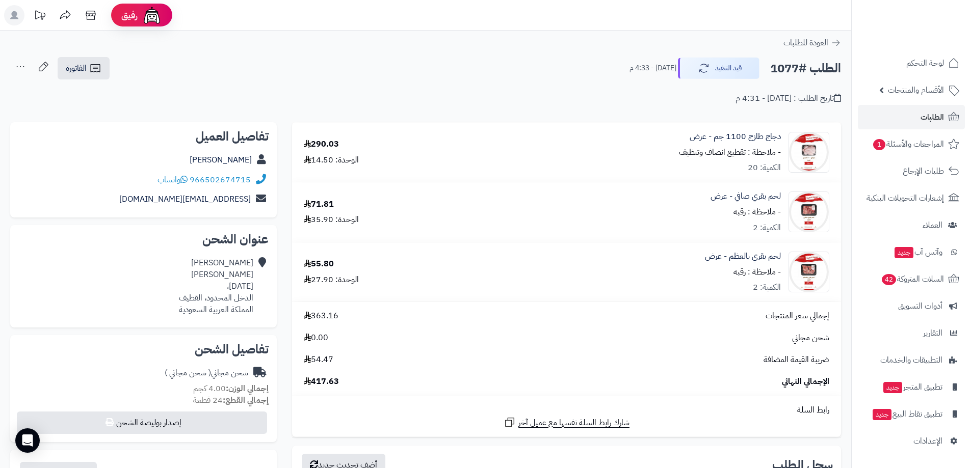
click at [250, 186] on div "966502674715 واتساب" at bounding box center [143, 180] width 250 height 20
drag, startPoint x: 196, startPoint y: 187, endPoint x: 221, endPoint y: 184, distance: 24.7
click at [218, 184] on div "966502674715 واتساب" at bounding box center [143, 180] width 250 height 20
click at [244, 186] on link "966502674715" at bounding box center [220, 180] width 61 height 12
click at [250, 188] on div "966502674715 واتساب" at bounding box center [143, 180] width 250 height 20
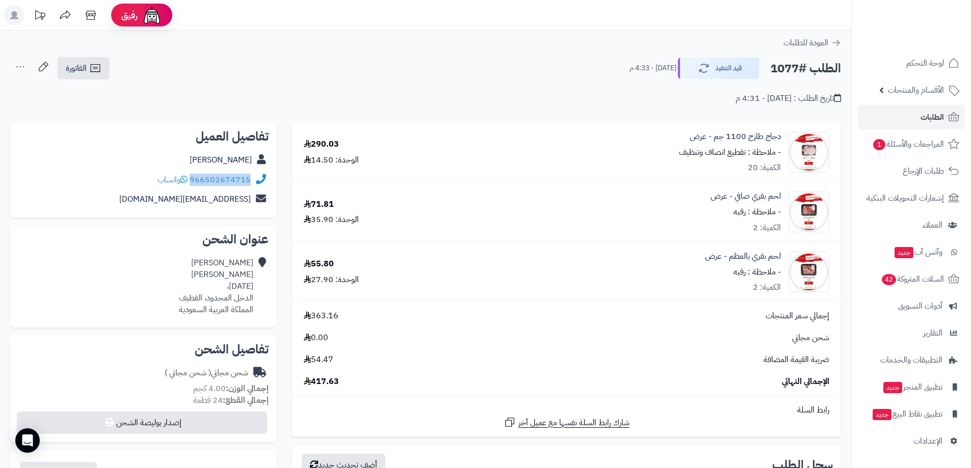
drag, startPoint x: 249, startPoint y: 187, endPoint x: 193, endPoint y: 186, distance: 56.1
click at [193, 186] on div "966502674715 واتساب" at bounding box center [143, 180] width 250 height 20
copy link "966502674715"
click at [907, 114] on link "الطلبات" at bounding box center [911, 117] width 107 height 24
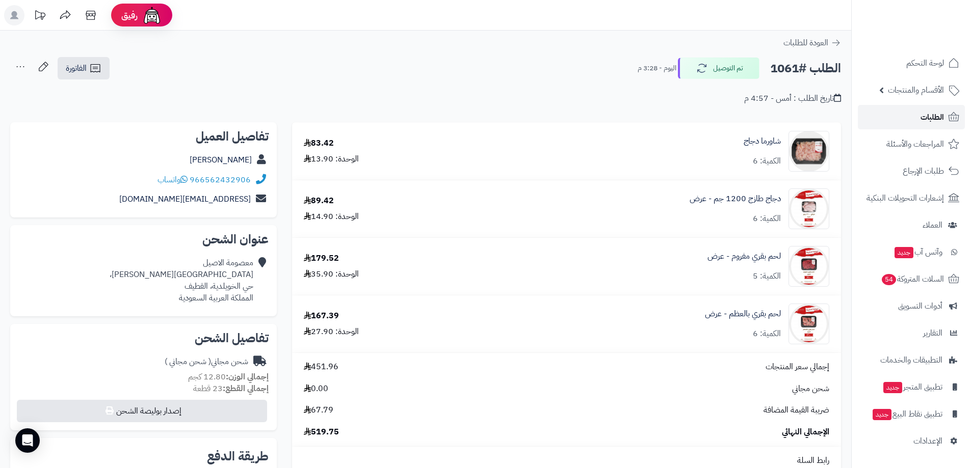
click at [923, 116] on span "الطلبات" at bounding box center [932, 117] width 23 height 14
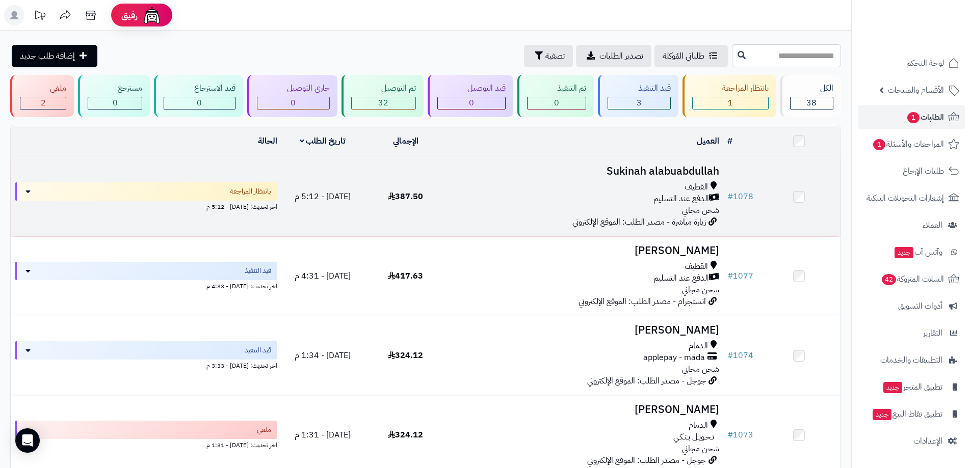
click at [536, 196] on div "الدفع عند التسليم" at bounding box center [585, 199] width 268 height 12
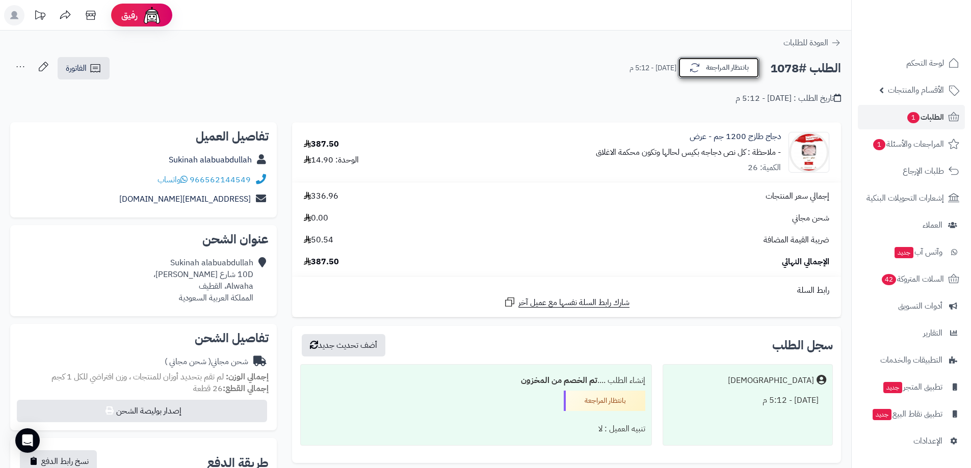
click at [697, 71] on icon "button" at bounding box center [695, 68] width 12 height 12
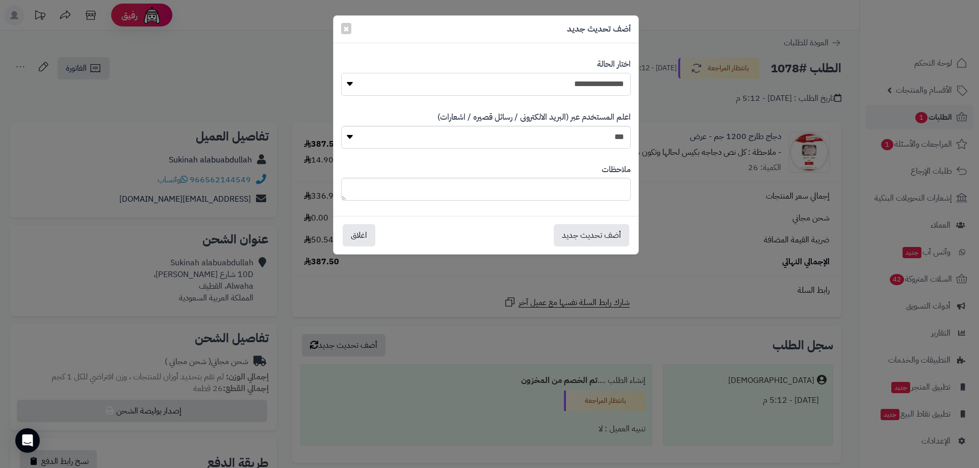
click at [566, 81] on select "**********" at bounding box center [486, 84] width 290 height 23
select select "*"
click at [341, 73] on select "**********" at bounding box center [486, 84] width 290 height 23
click at [614, 244] on button "أضف تحديث جديد" at bounding box center [591, 235] width 75 height 22
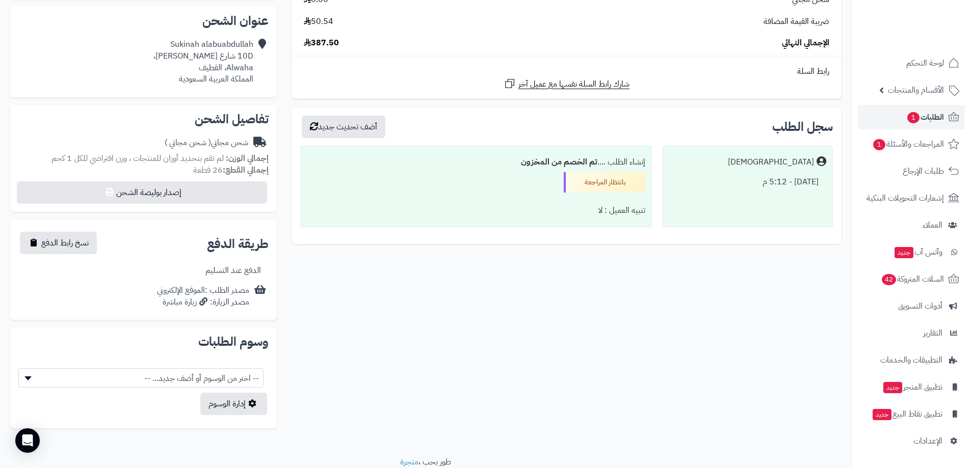
scroll to position [255, 0]
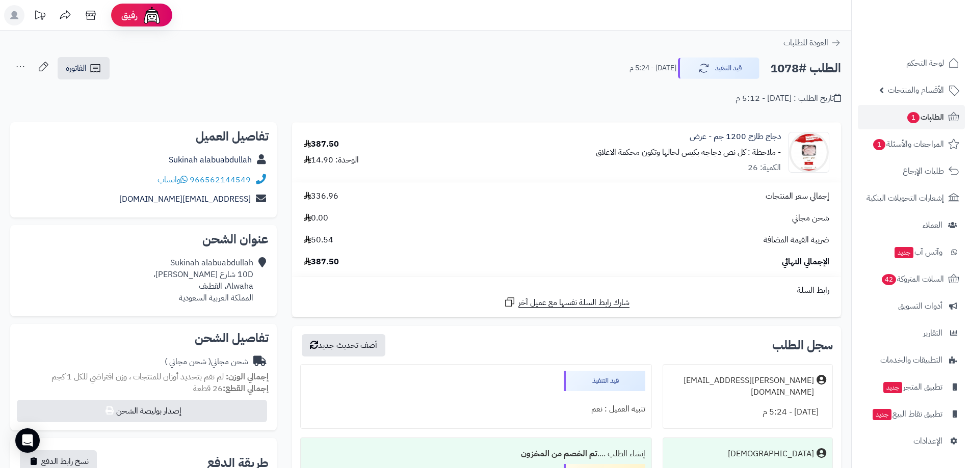
scroll to position [69, 0]
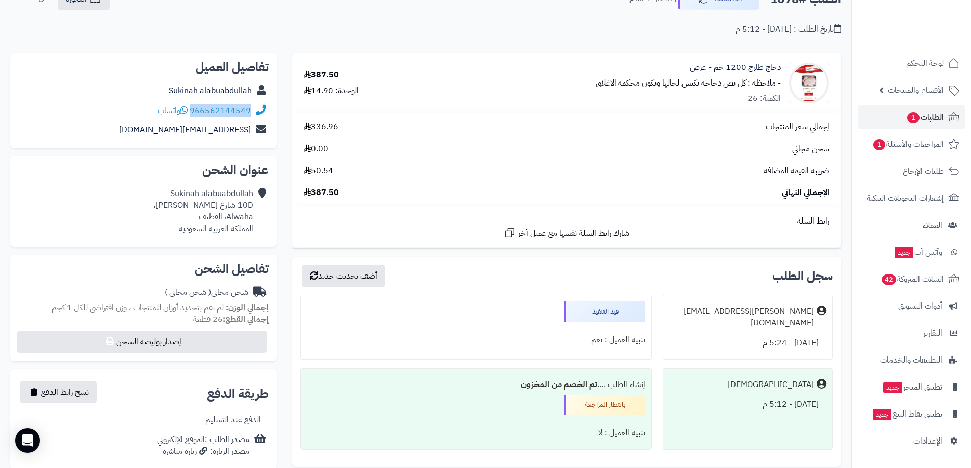
drag, startPoint x: 251, startPoint y: 119, endPoint x: 193, endPoint y: 115, distance: 57.8
click at [193, 115] on div "966562144549 واتساب" at bounding box center [143, 111] width 250 height 20
copy link "966562144549"
click at [939, 114] on span "الطلبات 1" at bounding box center [925, 117] width 38 height 14
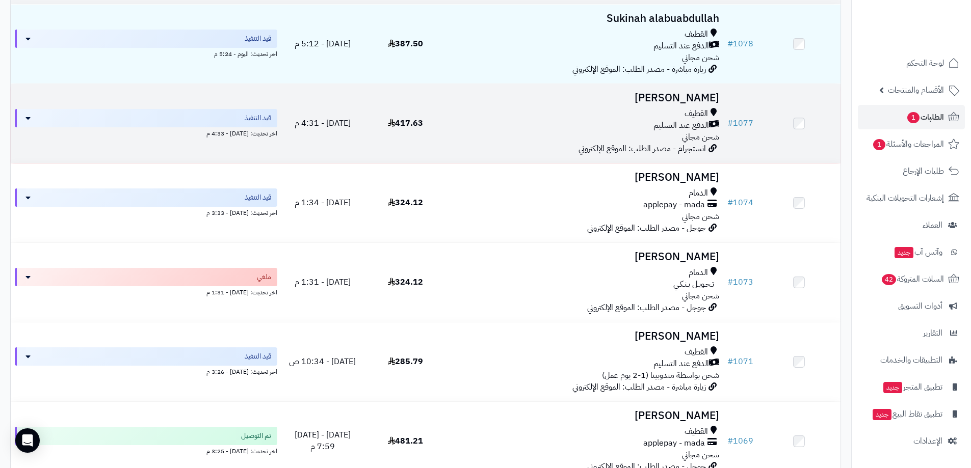
scroll to position [102, 0]
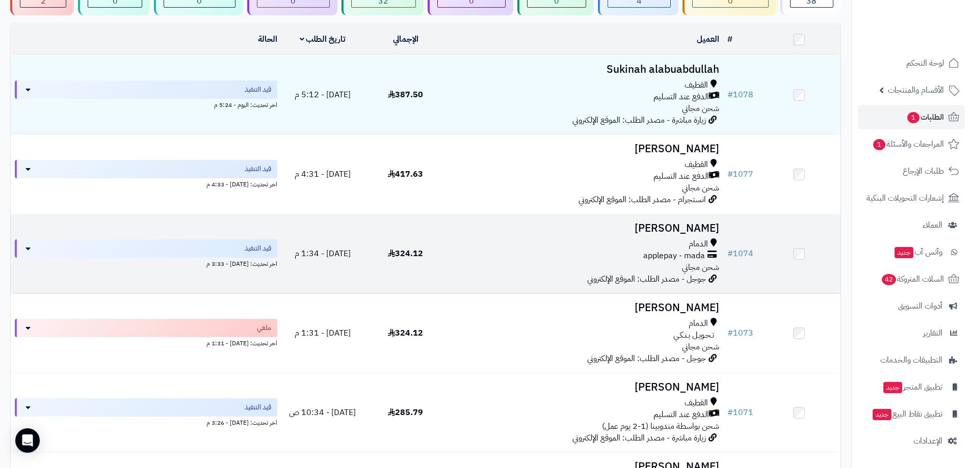
click at [579, 253] on div "applepay - mada" at bounding box center [585, 256] width 268 height 12
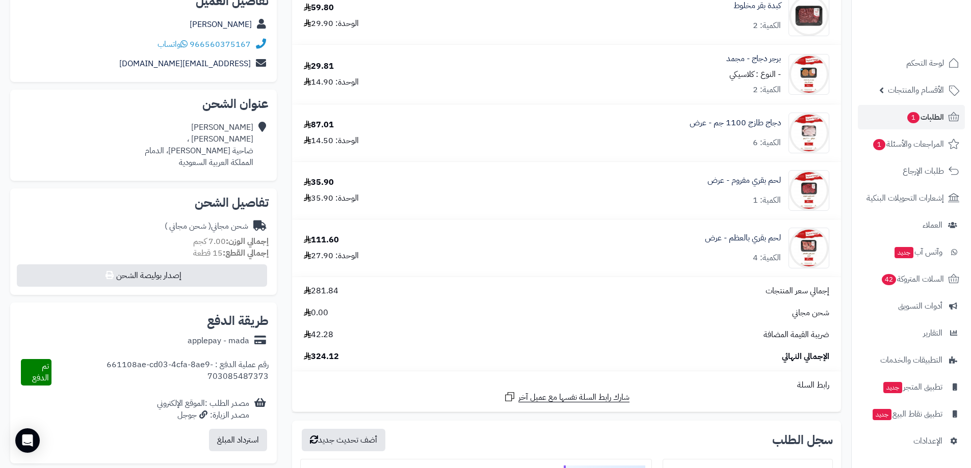
scroll to position [102, 0]
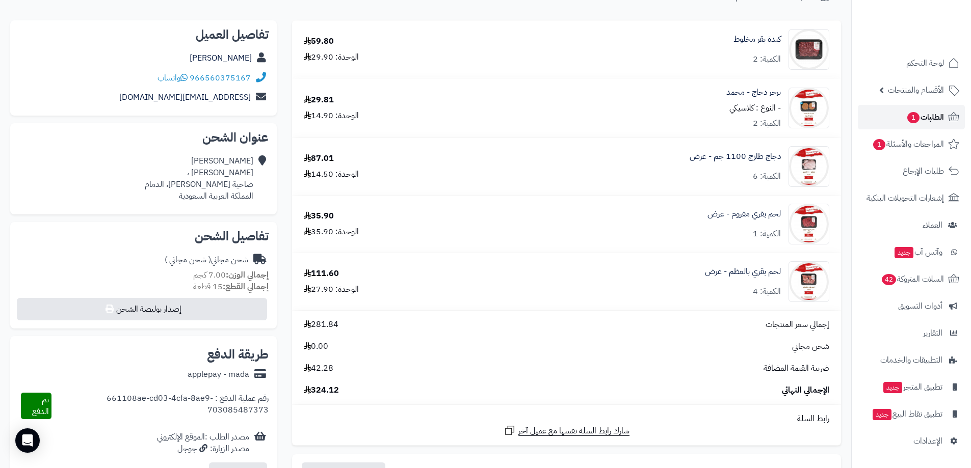
click at [919, 117] on span "الطلبات 1" at bounding box center [925, 117] width 38 height 14
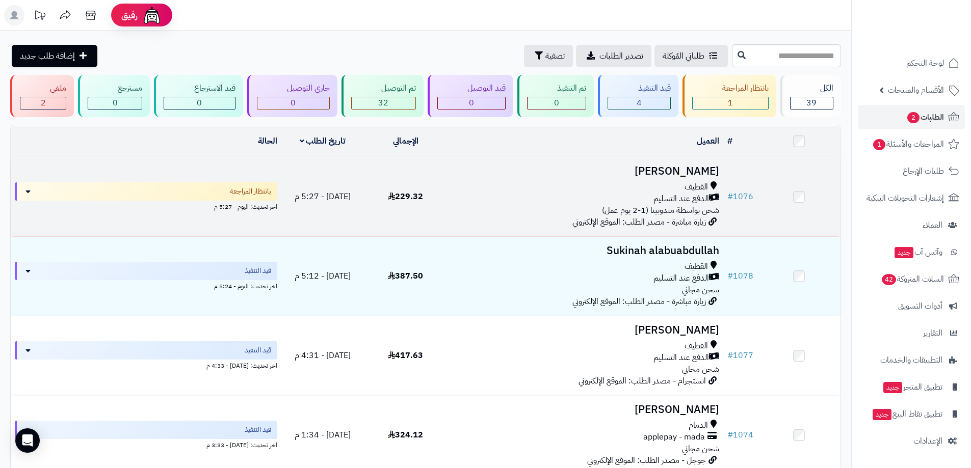
click at [608, 193] on div "الدفع عند التسليم" at bounding box center [585, 199] width 268 height 12
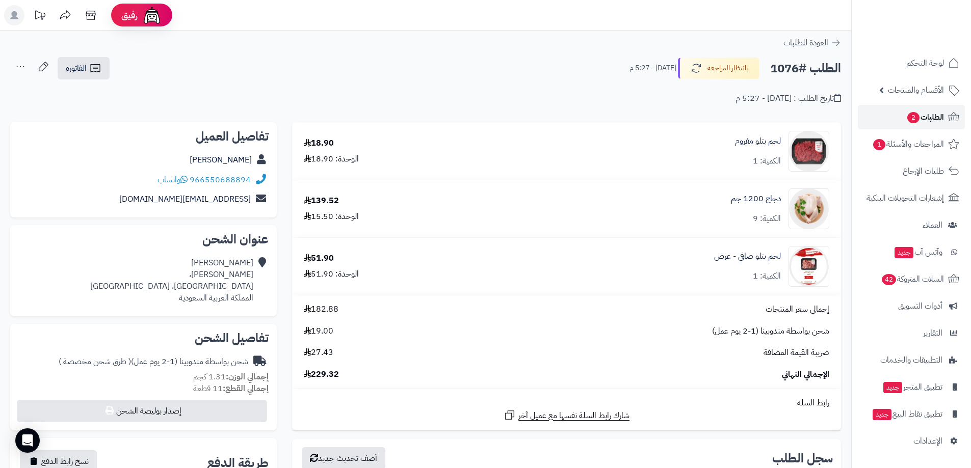
click at [928, 121] on span "الطلبات 2" at bounding box center [925, 117] width 38 height 14
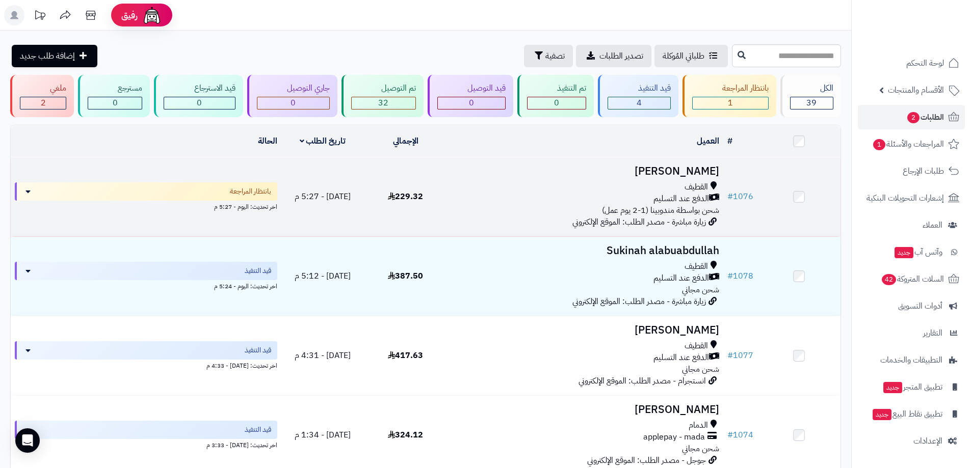
click at [494, 176] on td "ايات حسين القطيف الدفع عند التسليم شحن بواسطة مندوبينا (1-2 يوم عمل) زيارة مباش…" at bounding box center [585, 197] width 276 height 79
click at [633, 197] on div "الدفع عند التسليم" at bounding box center [585, 199] width 268 height 12
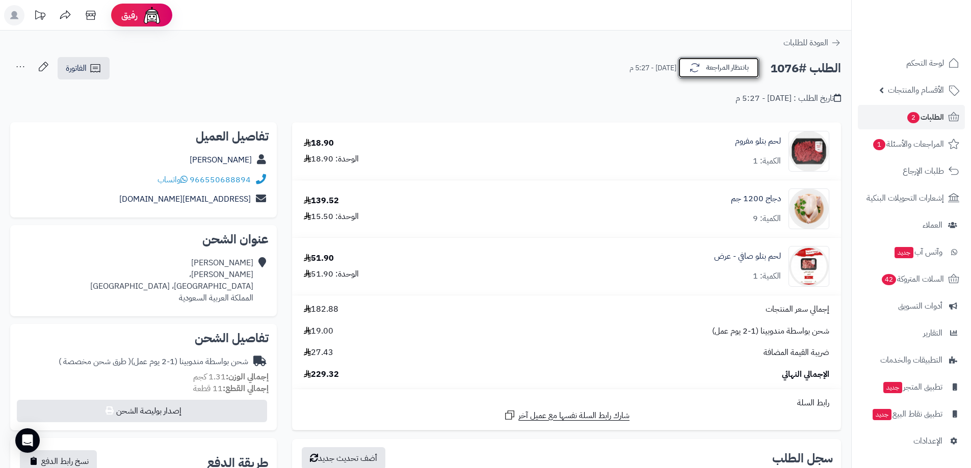
click at [733, 70] on button "بانتظار المراجعة" at bounding box center [719, 67] width 82 height 21
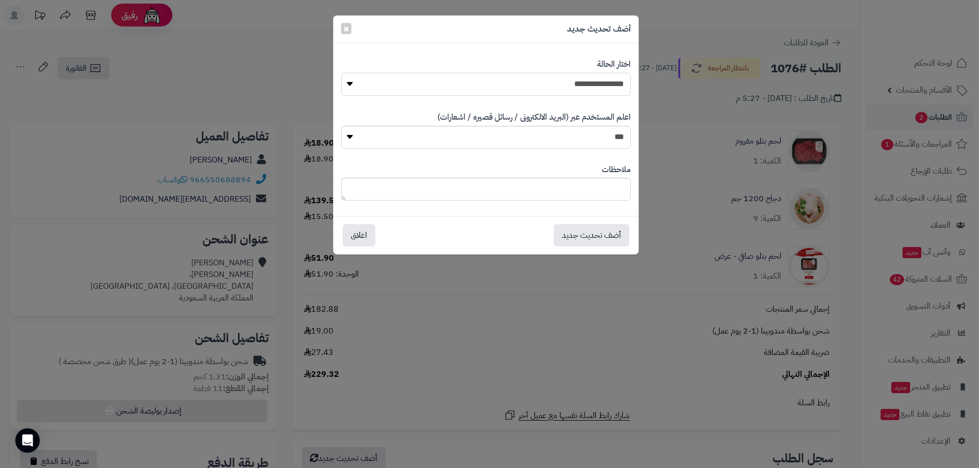
click at [579, 81] on select "**********" at bounding box center [486, 84] width 290 height 23
select select "*"
click at [341, 73] on select "**********" at bounding box center [486, 84] width 290 height 23
click at [593, 231] on button "أضف تحديث جديد" at bounding box center [591, 235] width 75 height 22
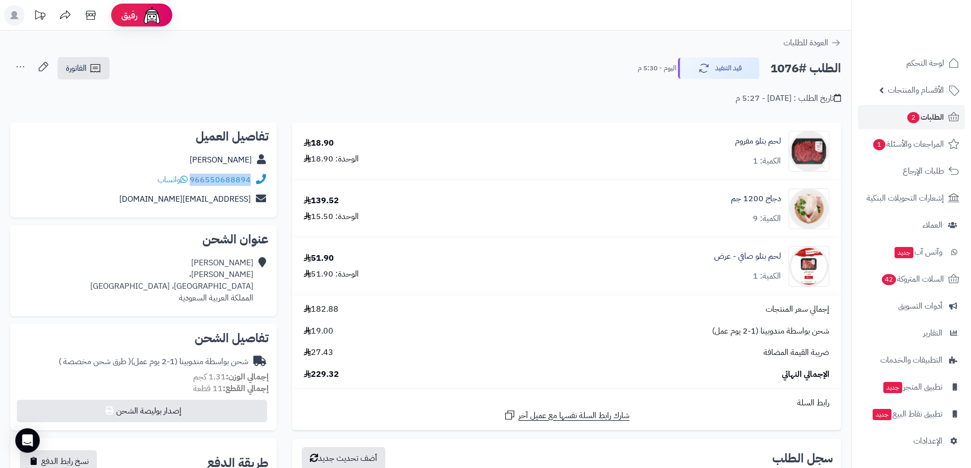
drag, startPoint x: 250, startPoint y: 188, endPoint x: 192, endPoint y: 186, distance: 58.1
click at [192, 186] on div "966550688894 واتساب" at bounding box center [143, 180] width 250 height 20
copy link "966550688894"
click at [926, 115] on span "الطلبات 2" at bounding box center [925, 117] width 38 height 14
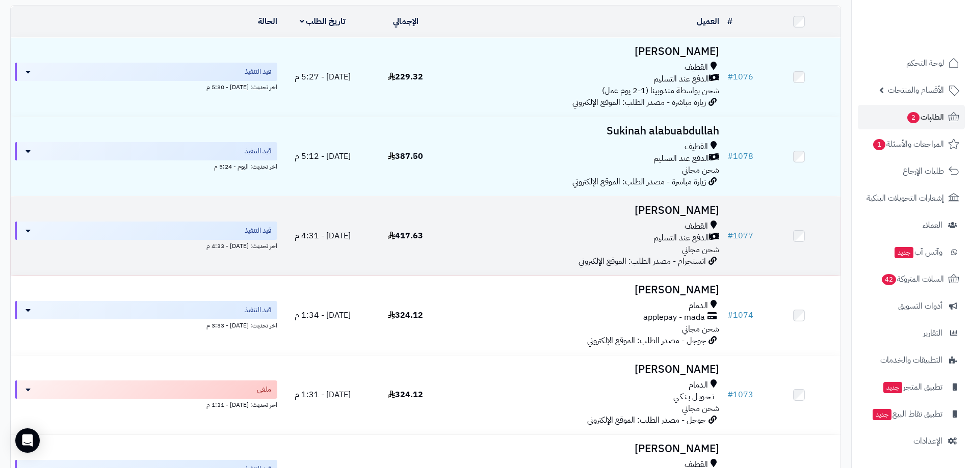
scroll to position [102, 0]
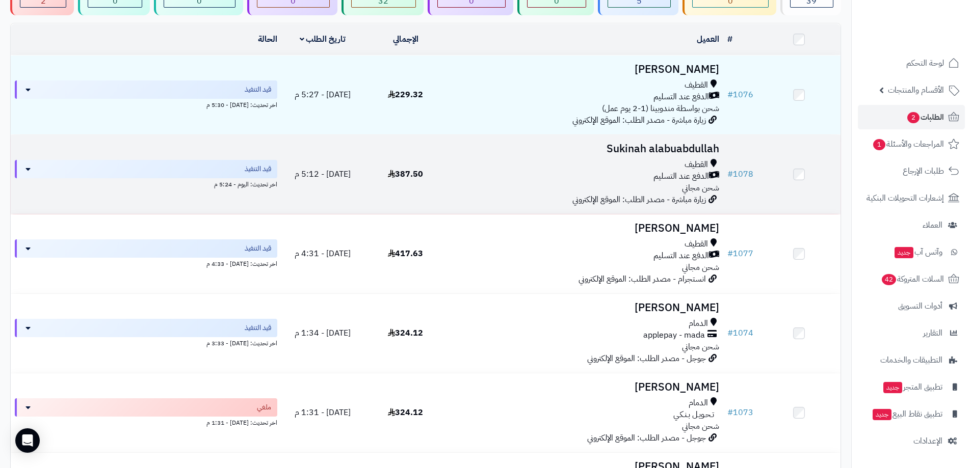
click at [618, 172] on div "الدفع عند التسليم" at bounding box center [585, 177] width 268 height 12
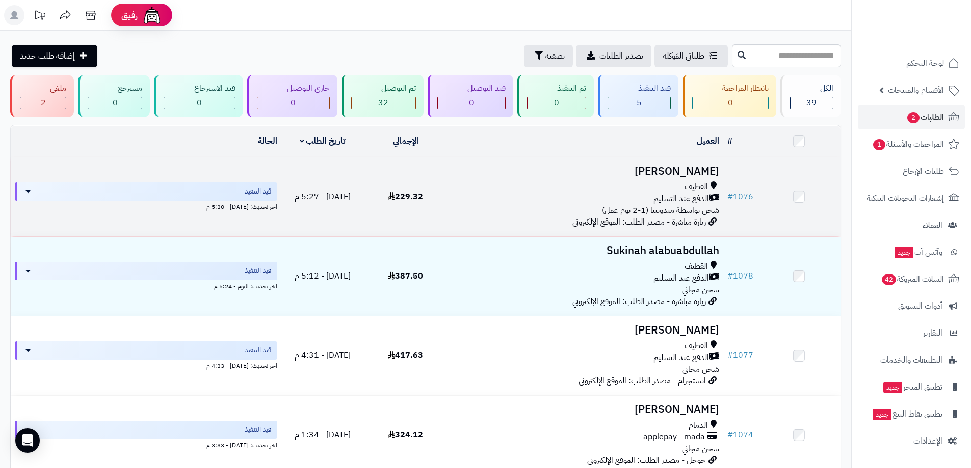
click at [510, 193] on div "الدفع عند التسليم" at bounding box center [585, 199] width 268 height 12
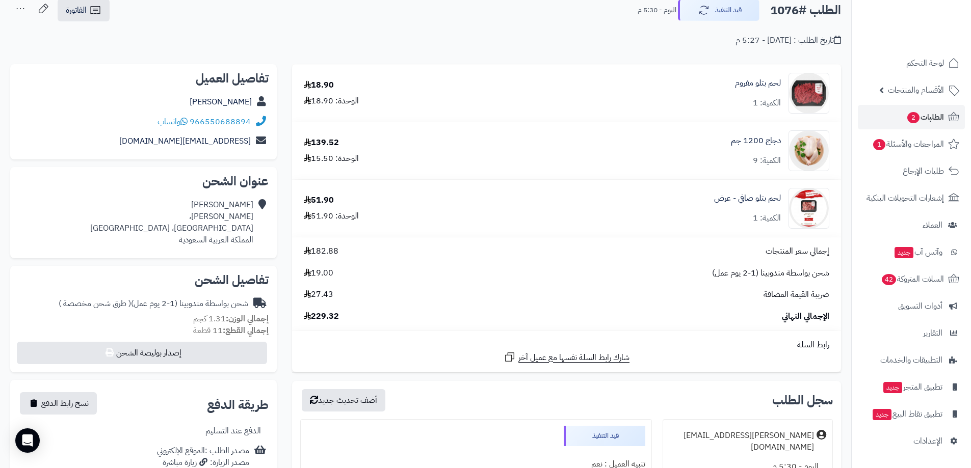
scroll to position [51, 0]
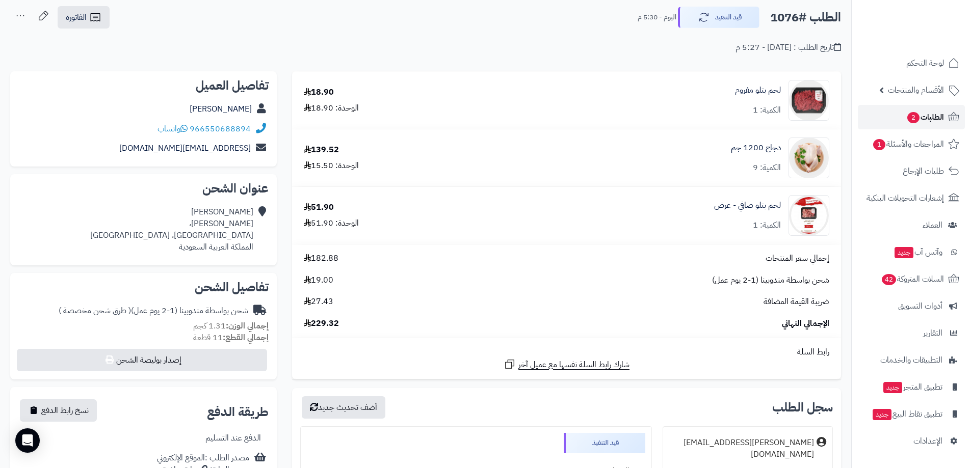
click at [918, 113] on span "الطلبات 2" at bounding box center [925, 117] width 38 height 14
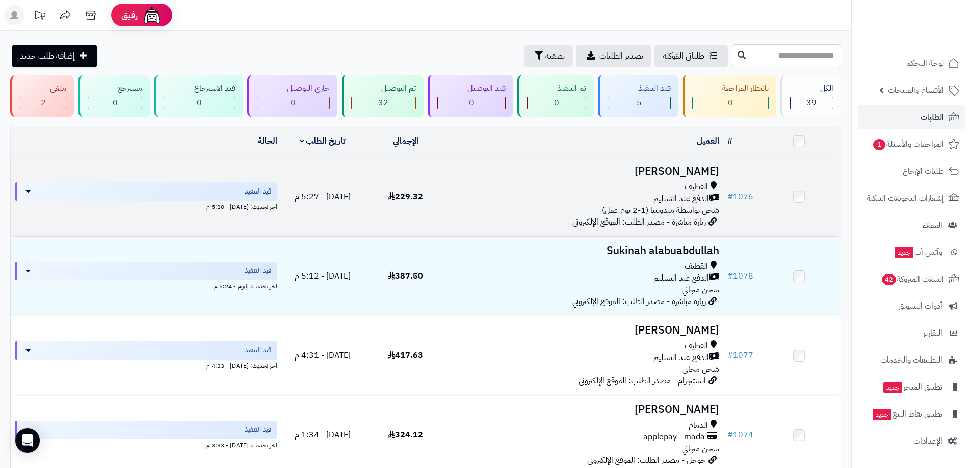
click at [473, 190] on div "القطيف" at bounding box center [585, 187] width 268 height 12
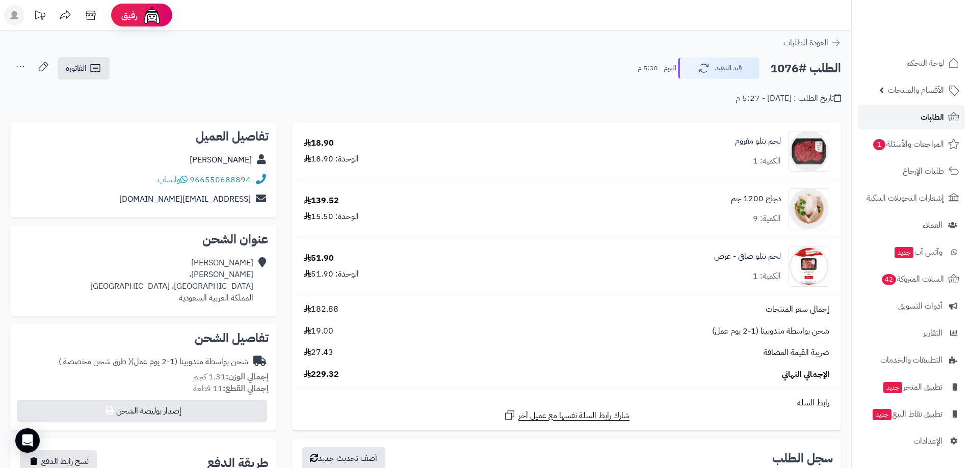
click at [920, 109] on link "الطلبات" at bounding box center [911, 117] width 107 height 24
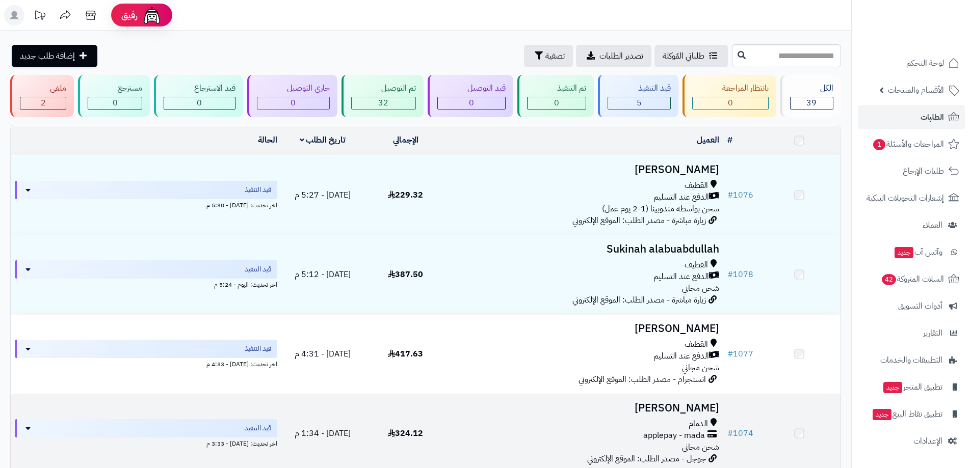
scroll to position [153, 0]
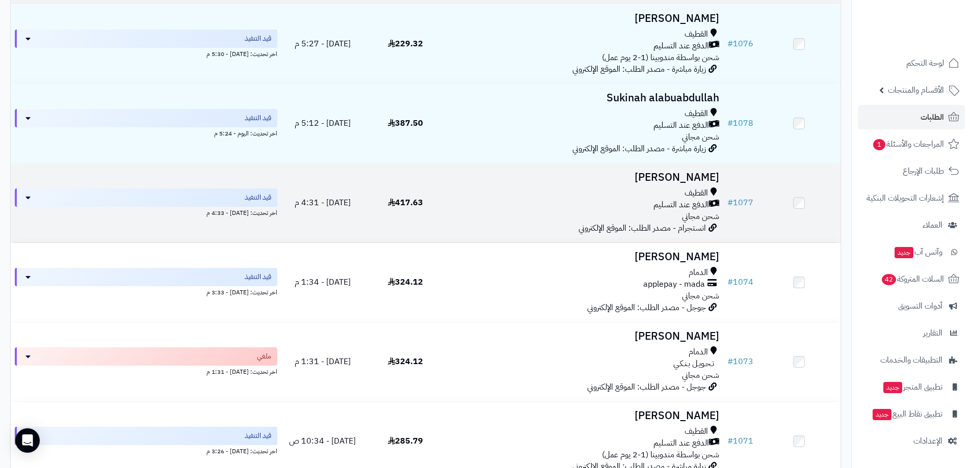
click at [657, 212] on div "القطيف الدفع عند التسليم شحن مجاني" at bounding box center [585, 205] width 268 height 35
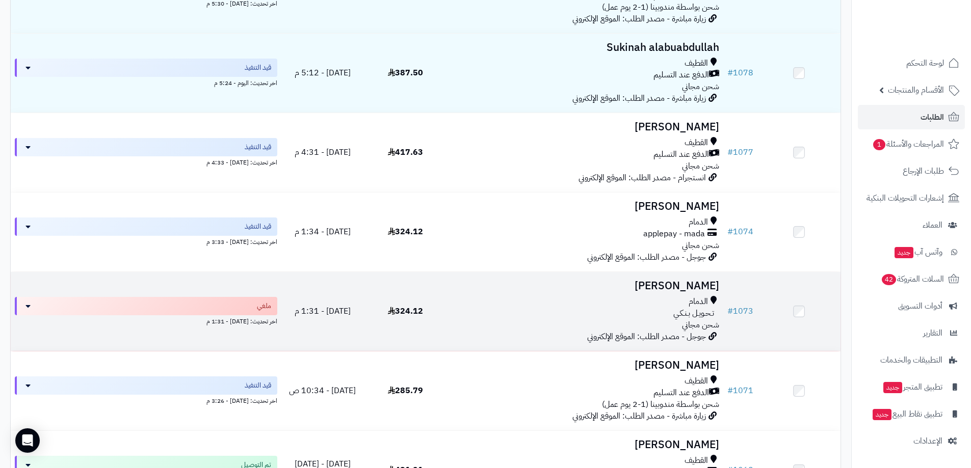
scroll to position [306, 0]
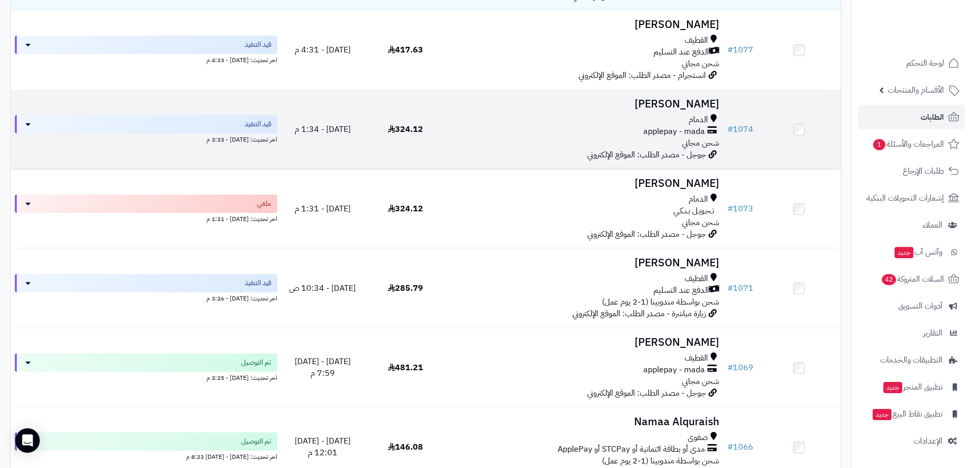
click at [616, 149] on span "جوجل - مصدر الطلب: الموقع الإلكتروني" at bounding box center [646, 155] width 119 height 12
click at [644, 126] on span "applepay - mada" at bounding box center [674, 132] width 62 height 12
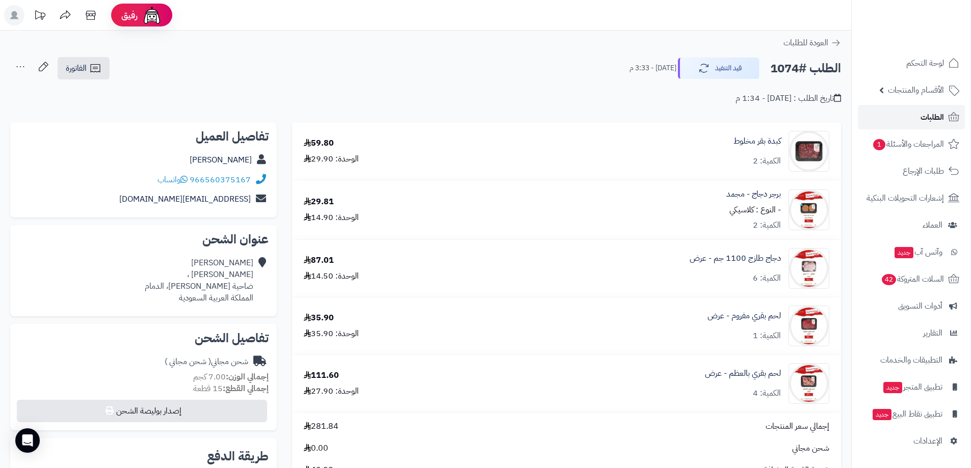
click at [912, 114] on link "الطلبات" at bounding box center [911, 117] width 107 height 24
click at [898, 117] on link "الطلبات" at bounding box center [911, 117] width 107 height 24
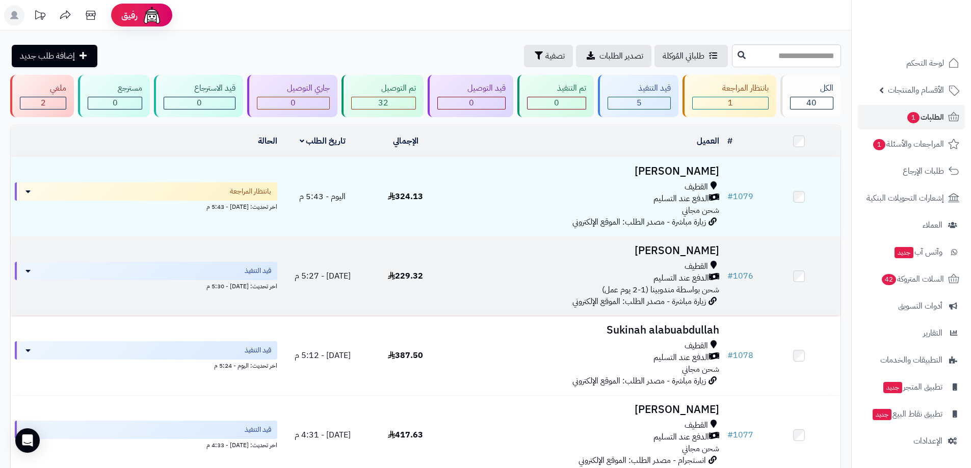
click at [619, 273] on div "الدفع عند التسليم" at bounding box center [585, 279] width 268 height 12
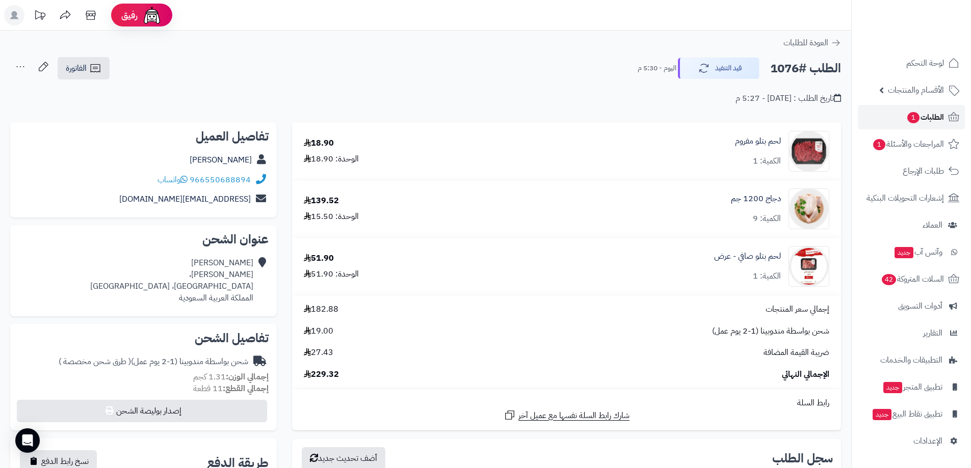
click at [899, 118] on link "الطلبات 1" at bounding box center [911, 117] width 107 height 24
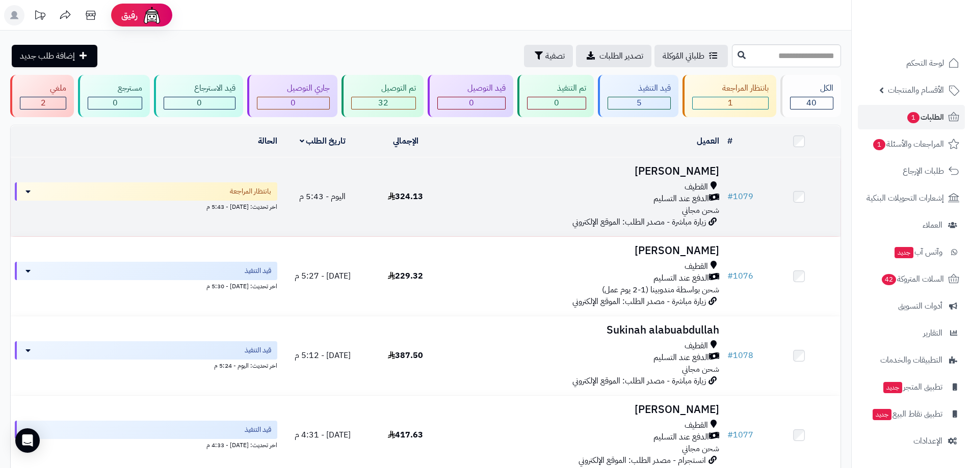
click at [644, 187] on div "القطيف" at bounding box center [585, 187] width 268 height 12
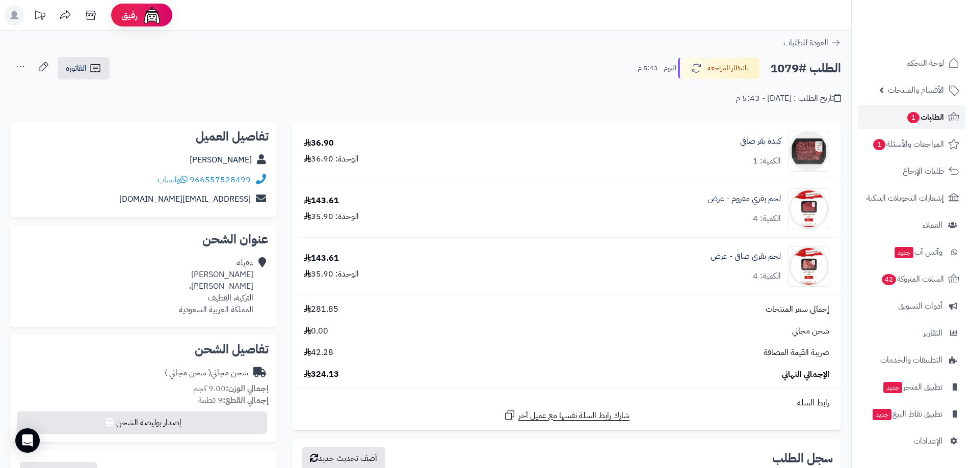
click at [925, 118] on span "الطلبات 1" at bounding box center [925, 117] width 38 height 14
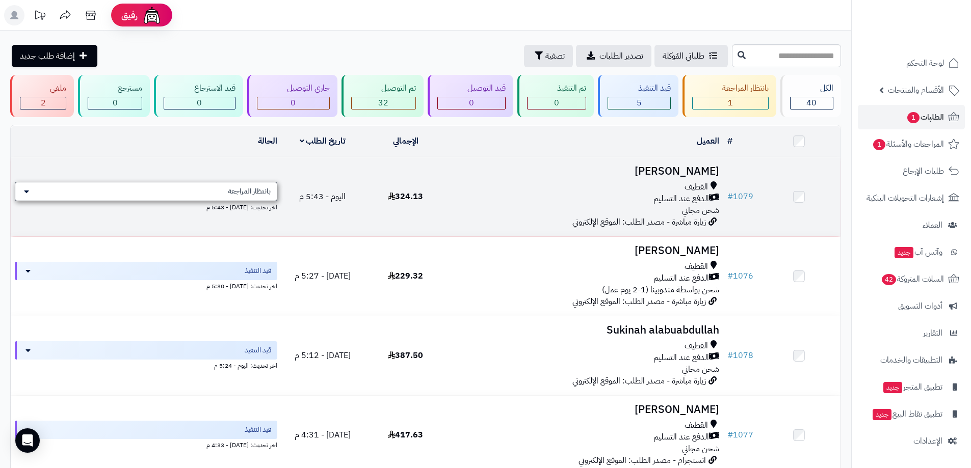
click at [246, 197] on div "بانتظار المراجعة" at bounding box center [146, 191] width 263 height 19
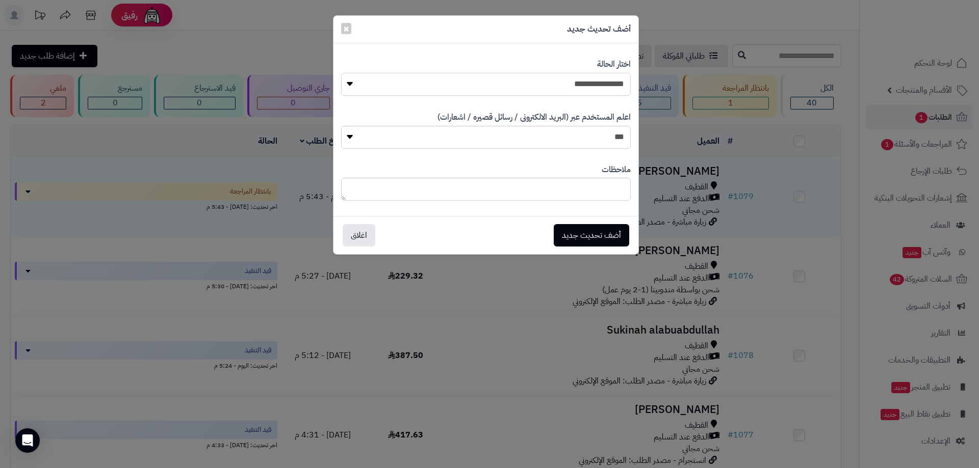
click at [599, 88] on select "**********" at bounding box center [486, 84] width 290 height 23
select select "*"
click at [341, 73] on select "**********" at bounding box center [486, 84] width 290 height 23
click at [590, 231] on button "أضف تحديث جديد" at bounding box center [591, 235] width 75 height 22
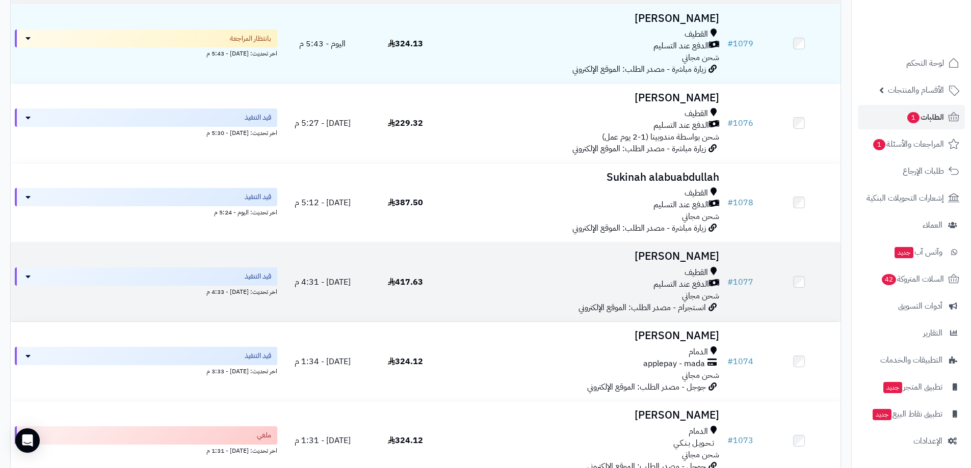
scroll to position [204, 0]
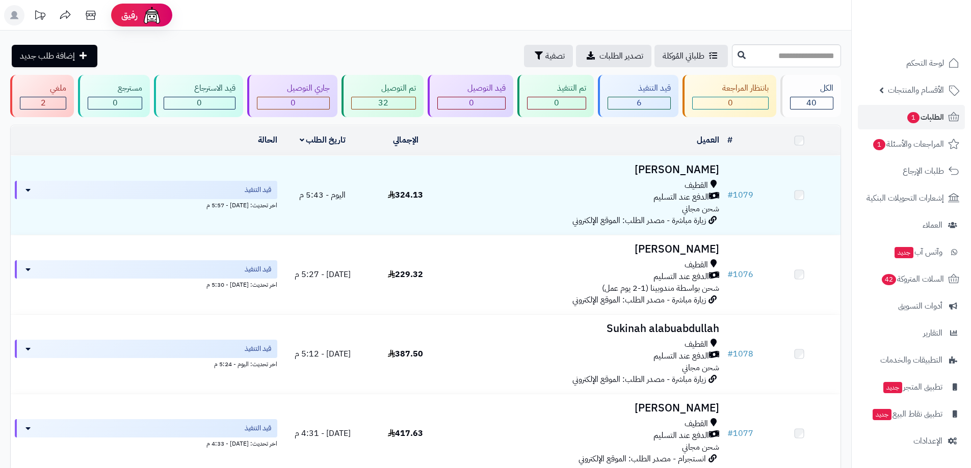
scroll to position [171, 0]
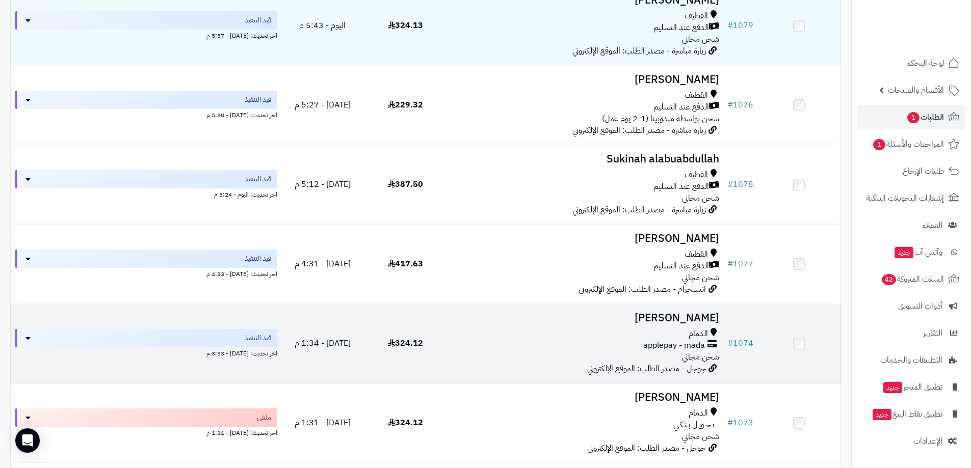
click at [594, 326] on td "[PERSON_NAME] الدمام applepay - mada شحن مجاني جوجل - مصدر الطلب: الموقع الإلكت…" at bounding box center [585, 343] width 276 height 79
click at [593, 335] on div "الدمام" at bounding box center [585, 334] width 268 height 12
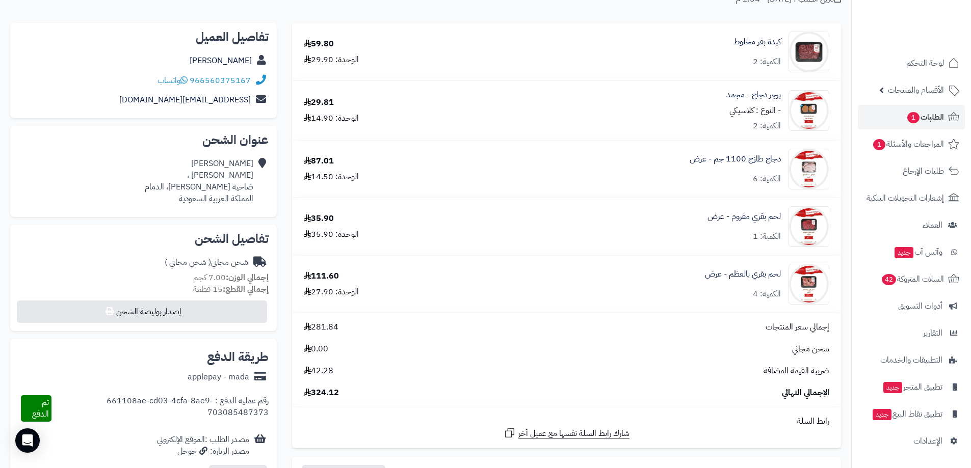
scroll to position [41, 0]
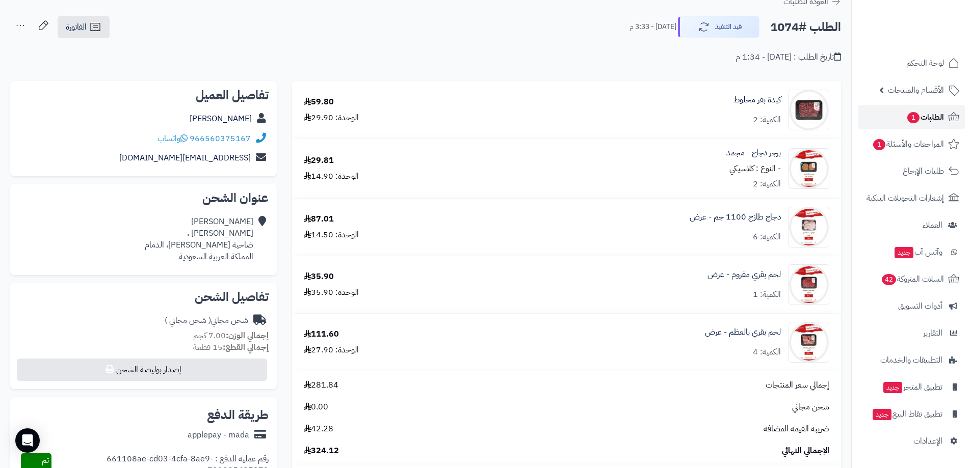
click at [922, 111] on span "الطلبات 1" at bounding box center [925, 117] width 38 height 14
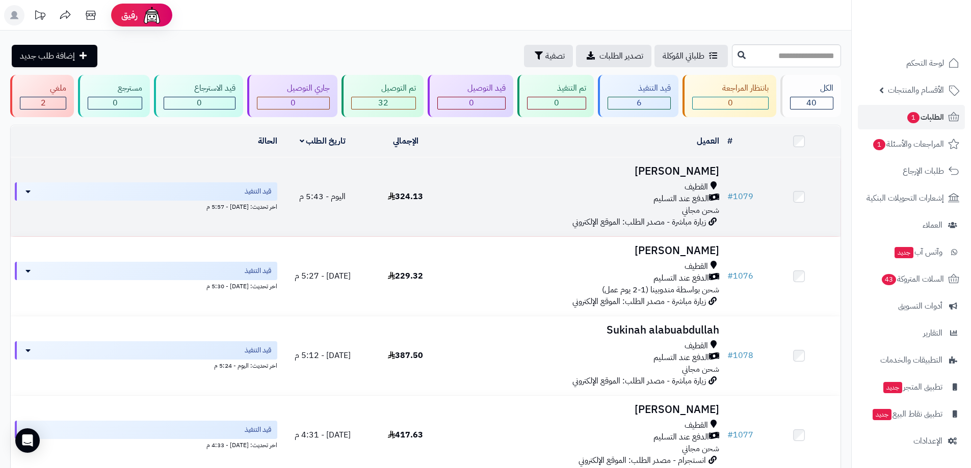
click at [651, 195] on div "الدفع عند التسليم" at bounding box center [585, 199] width 268 height 12
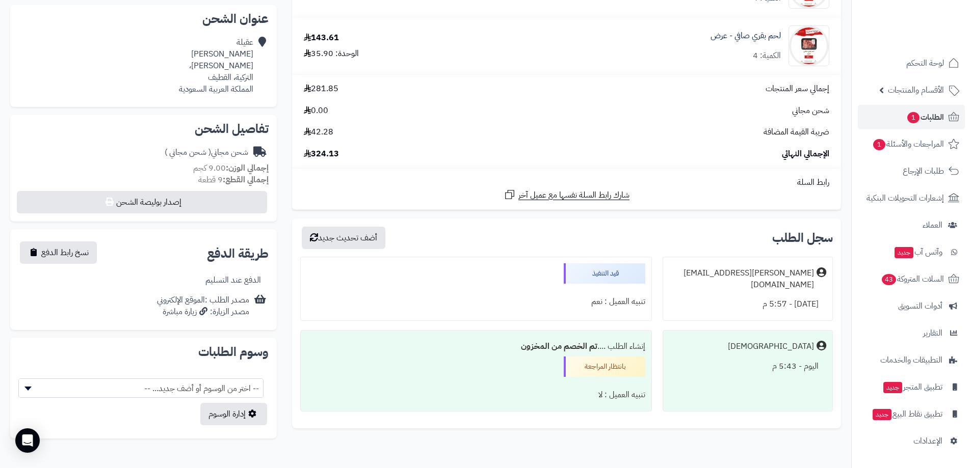
scroll to position [255, 0]
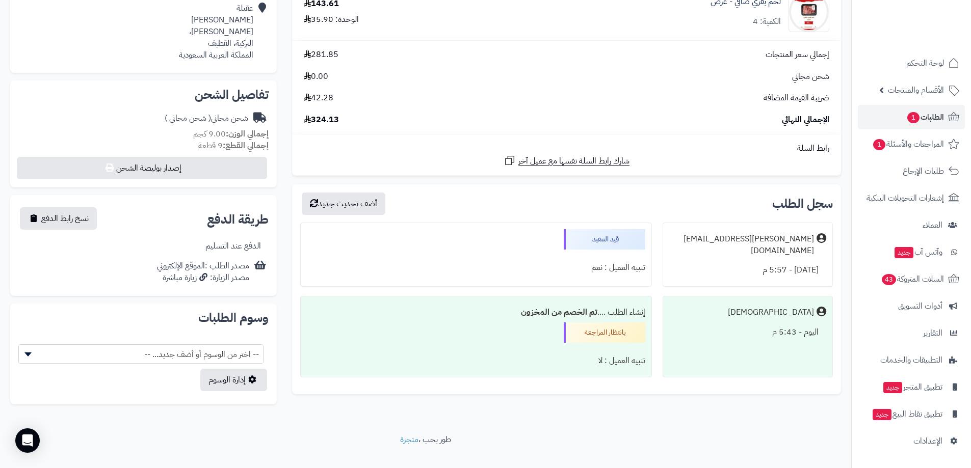
click at [323, 268] on div "تنبيه العميل : نعم" at bounding box center [476, 268] width 338 height 20
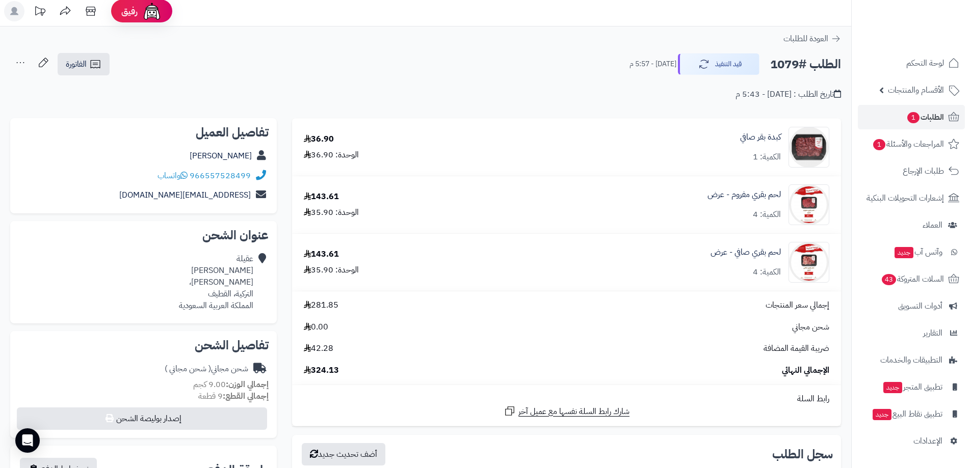
scroll to position [0, 0]
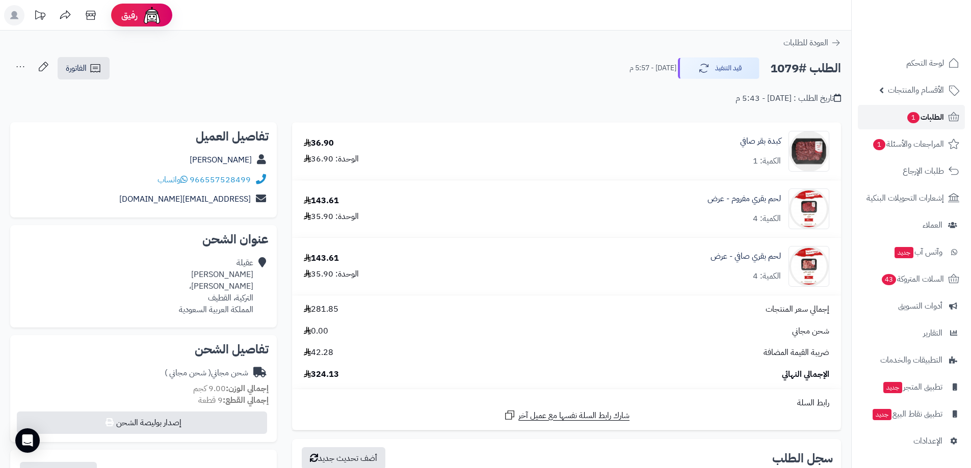
click at [926, 115] on span "الطلبات 1" at bounding box center [925, 117] width 38 height 14
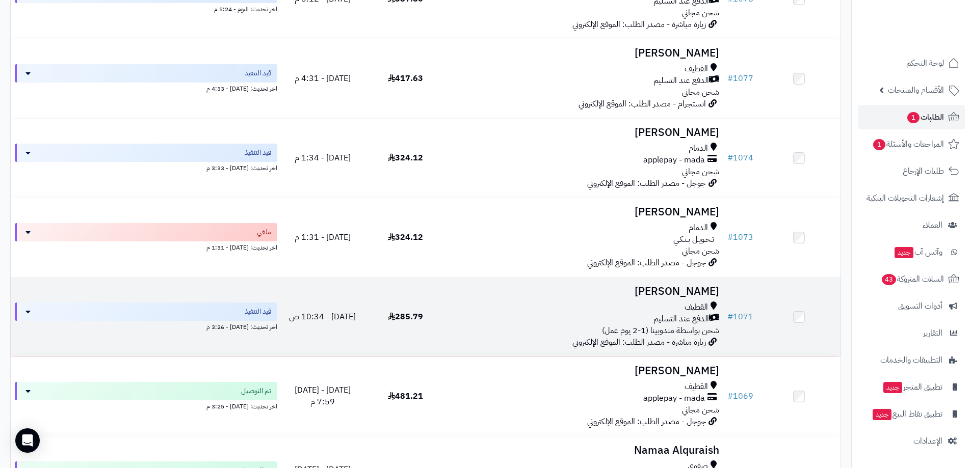
scroll to position [306, 0]
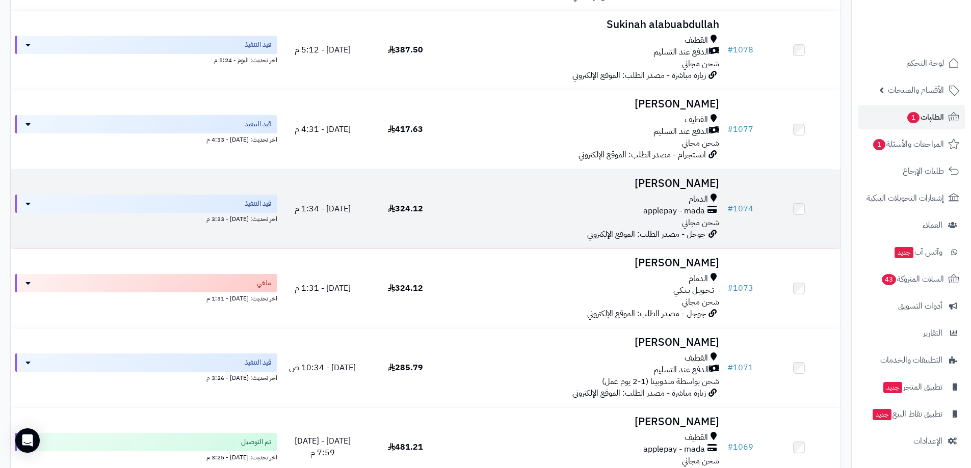
click at [577, 213] on div "applepay - mada" at bounding box center [585, 211] width 268 height 12
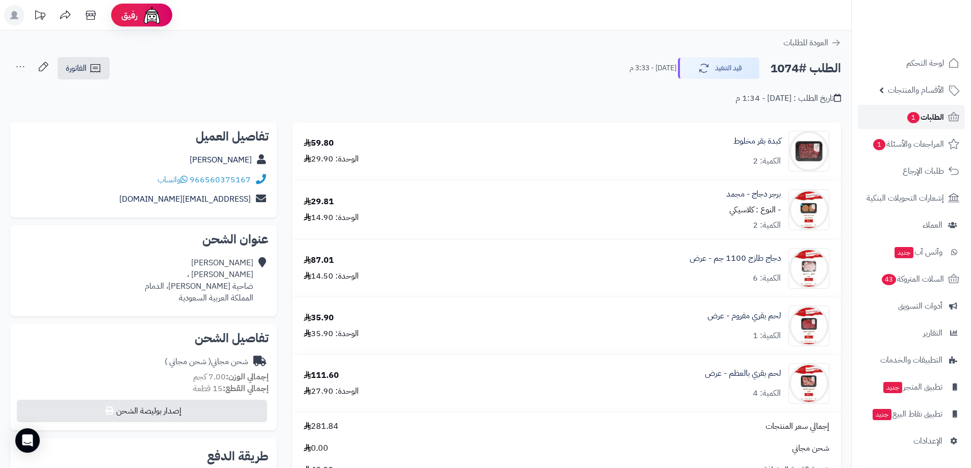
click at [923, 114] on span "الطلبات 1" at bounding box center [925, 117] width 38 height 14
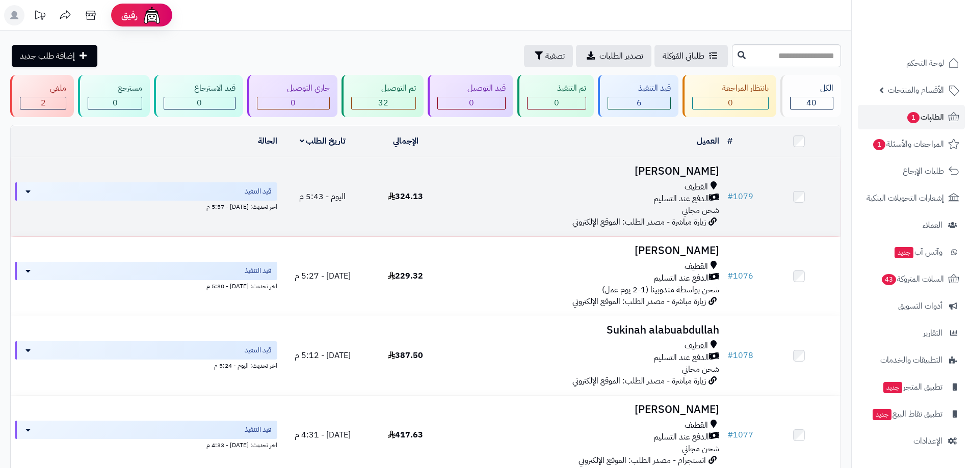
click at [633, 193] on div "الدفع عند التسليم" at bounding box center [585, 199] width 268 height 12
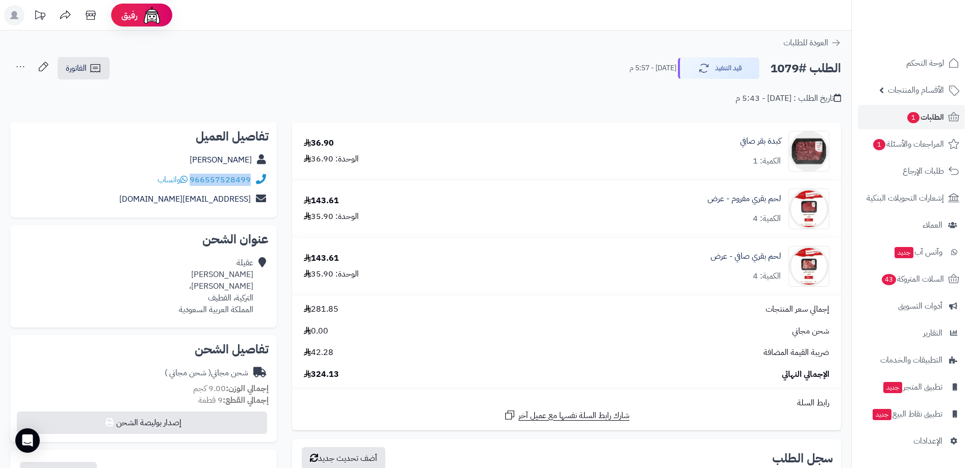
drag, startPoint x: 249, startPoint y: 188, endPoint x: 193, endPoint y: 185, distance: 56.2
click at [193, 185] on div "966557528499 واتساب" at bounding box center [143, 180] width 250 height 20
copy link "966557528499"
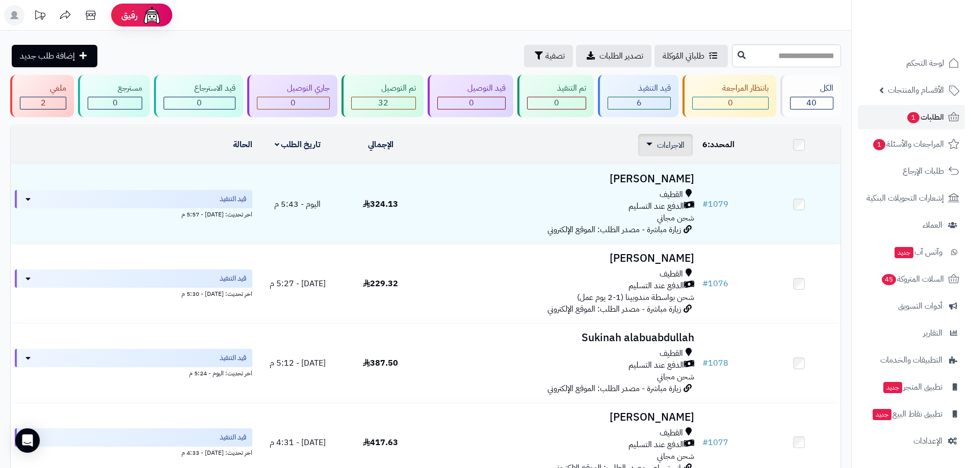
click at [664, 140] on span "الاجراءات" at bounding box center [671, 145] width 28 height 12
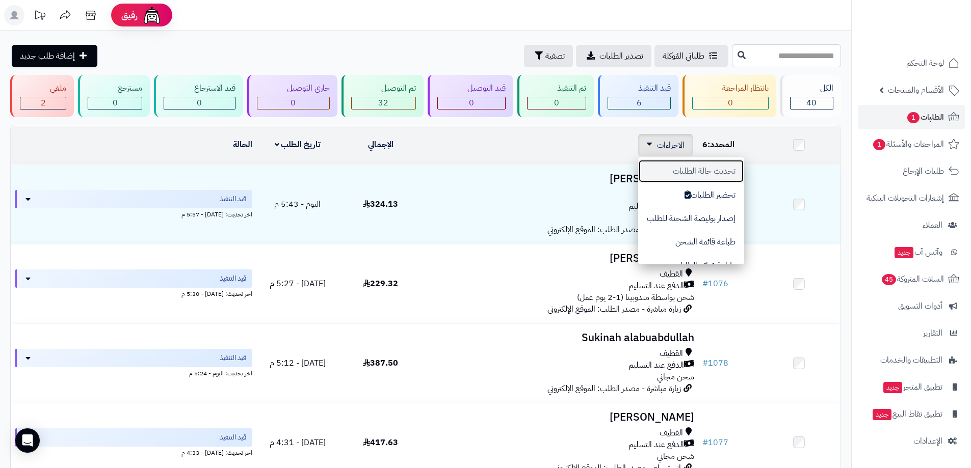
click at [712, 172] on button "تحديث حالة الطلبات" at bounding box center [691, 171] width 106 height 23
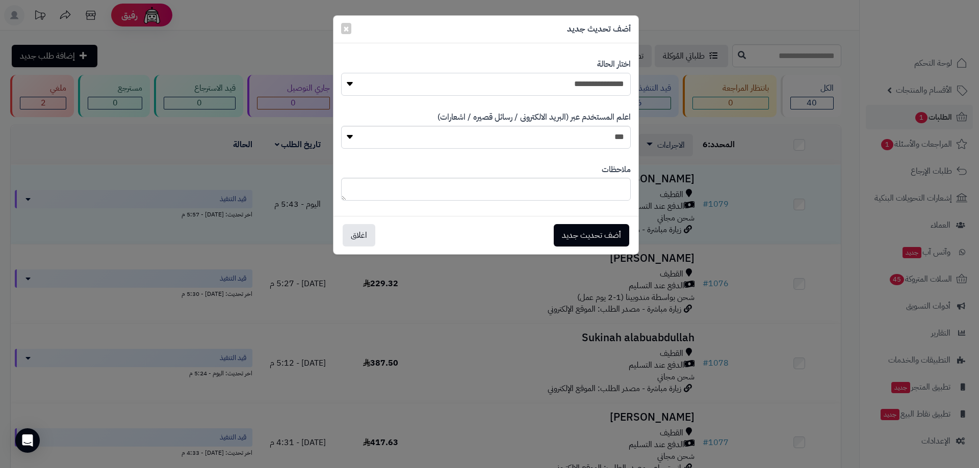
click at [550, 83] on select "**********" at bounding box center [486, 84] width 290 height 23
select select "**"
click at [341, 73] on select "**********" at bounding box center [486, 84] width 290 height 23
click at [574, 232] on button "أضف تحديث جديد" at bounding box center [591, 235] width 75 height 22
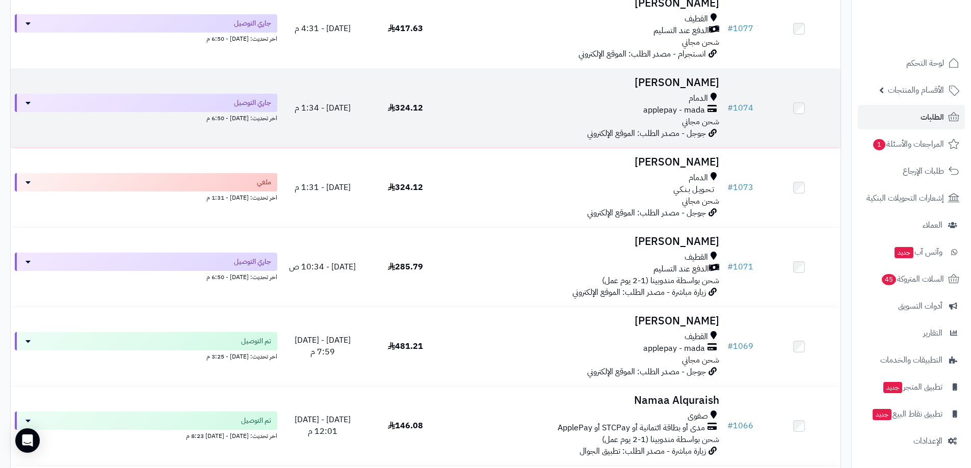
scroll to position [459, 0]
